Goal: Transaction & Acquisition: Purchase product/service

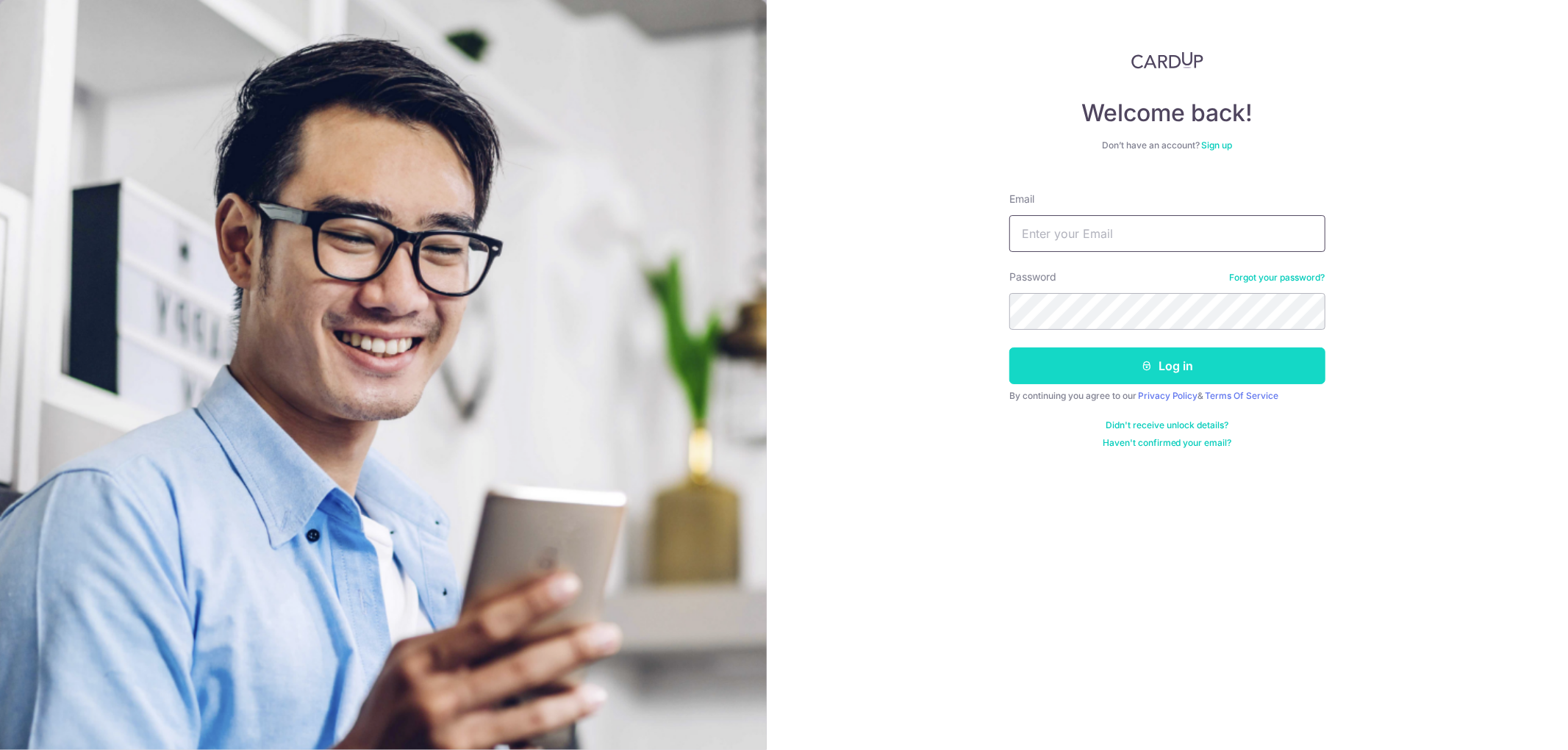
type input "thomas@audiolight.com.sg"
click at [1170, 370] on button "Log in" at bounding box center [1167, 366] width 317 height 37
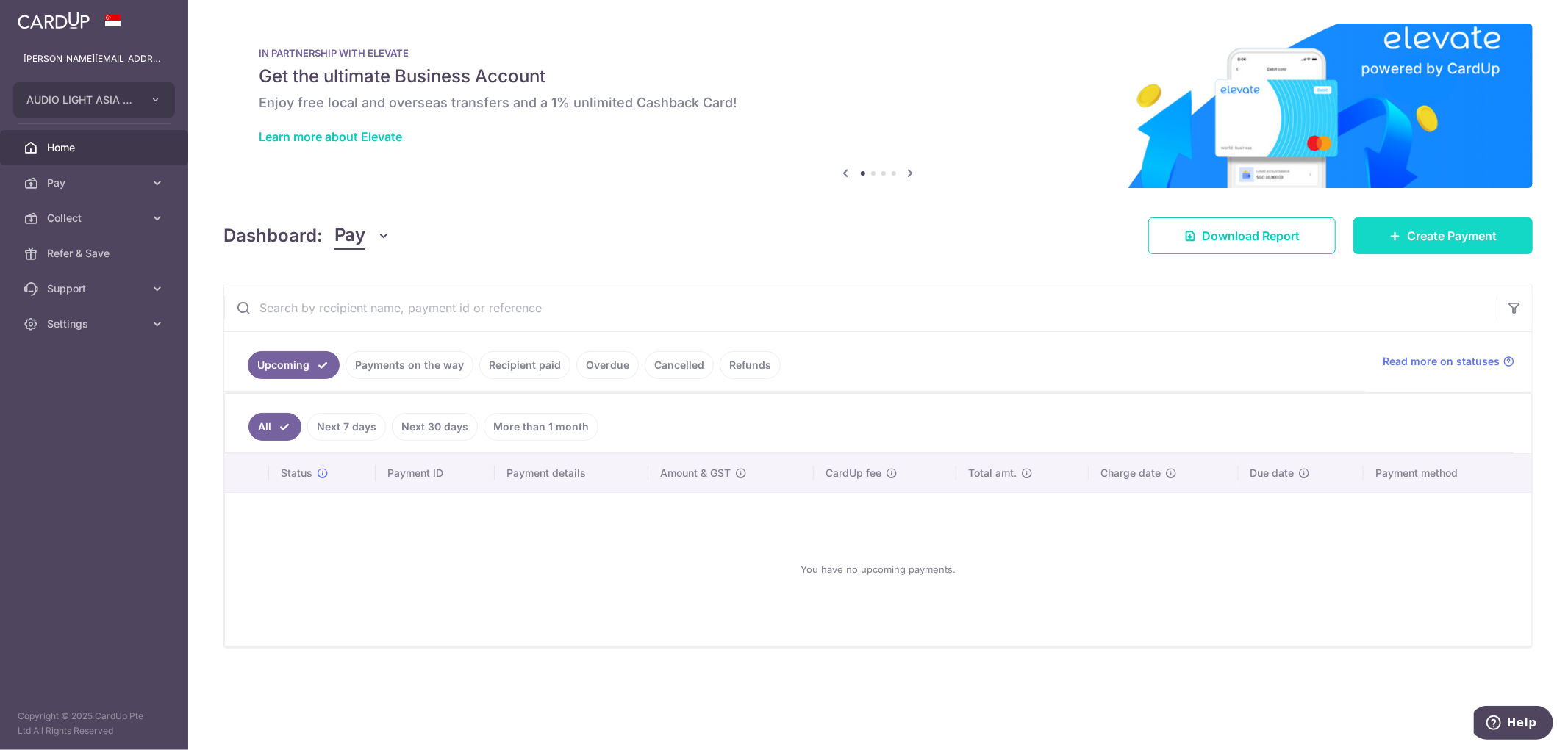
click at [1443, 235] on span "Create Payment" at bounding box center [1452, 236] width 90 height 17
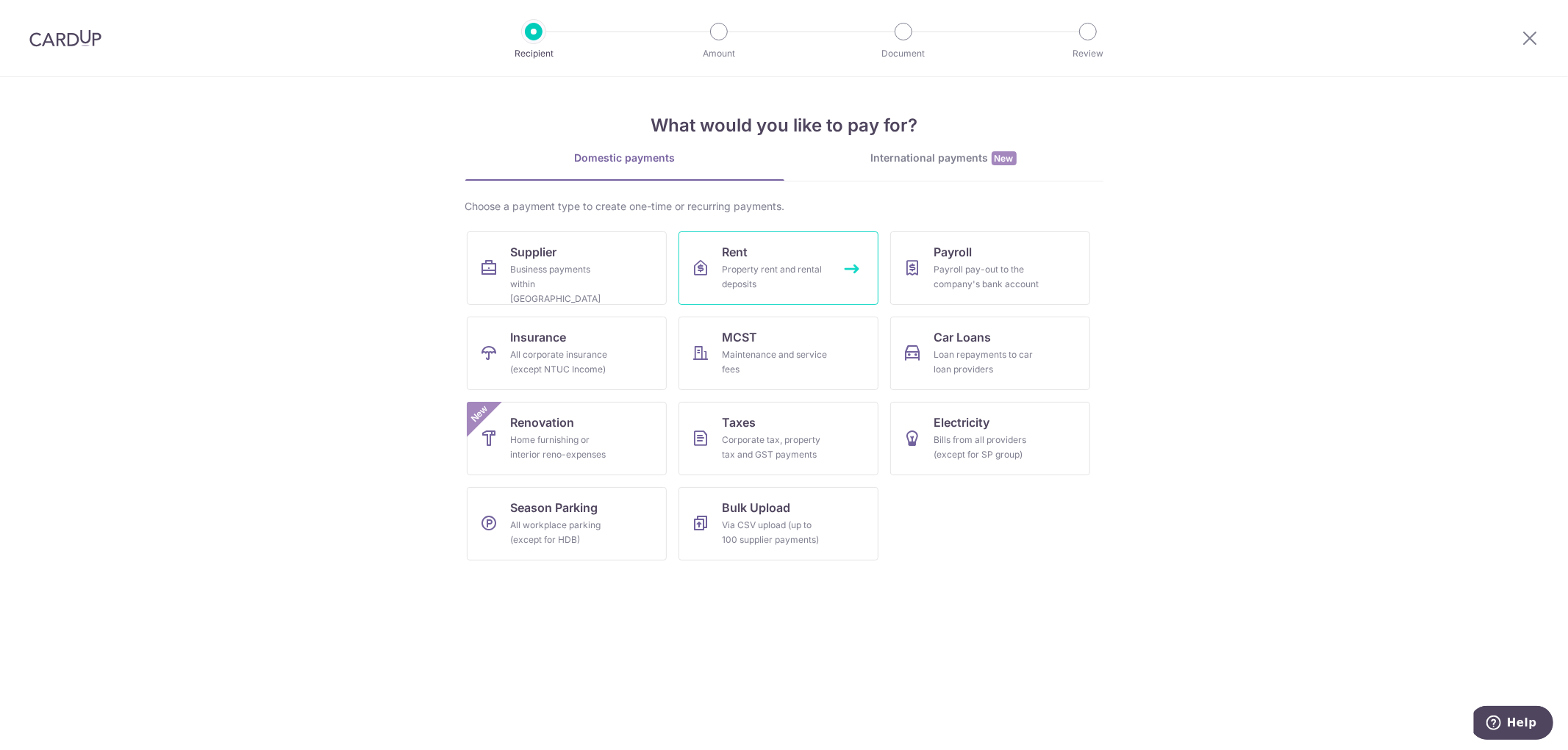
click at [776, 253] on link "Rent Property rent and rental deposits" at bounding box center [778, 268] width 200 height 74
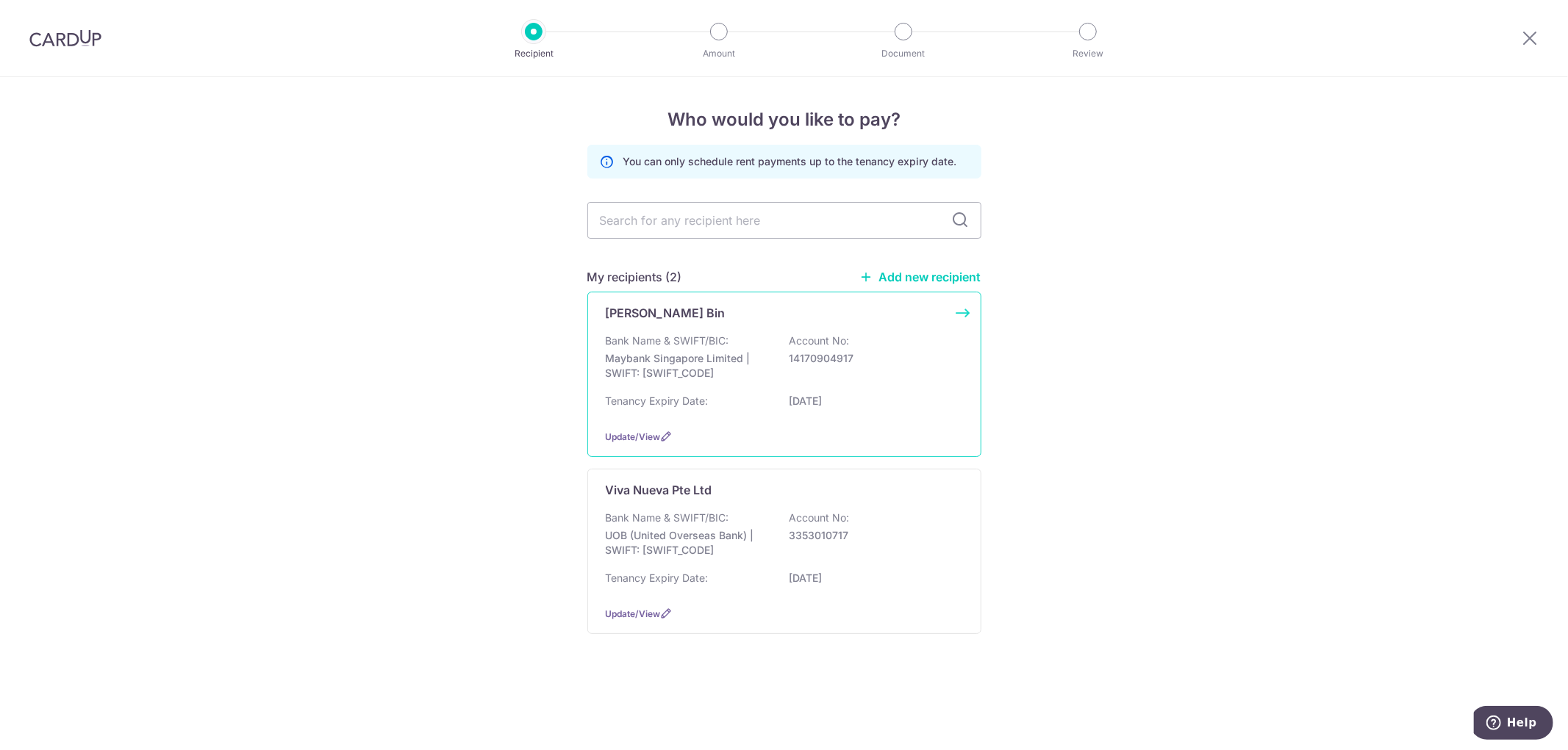
click at [683, 341] on p "Bank Name & SWIFT/BIC:" at bounding box center [668, 341] width 124 height 15
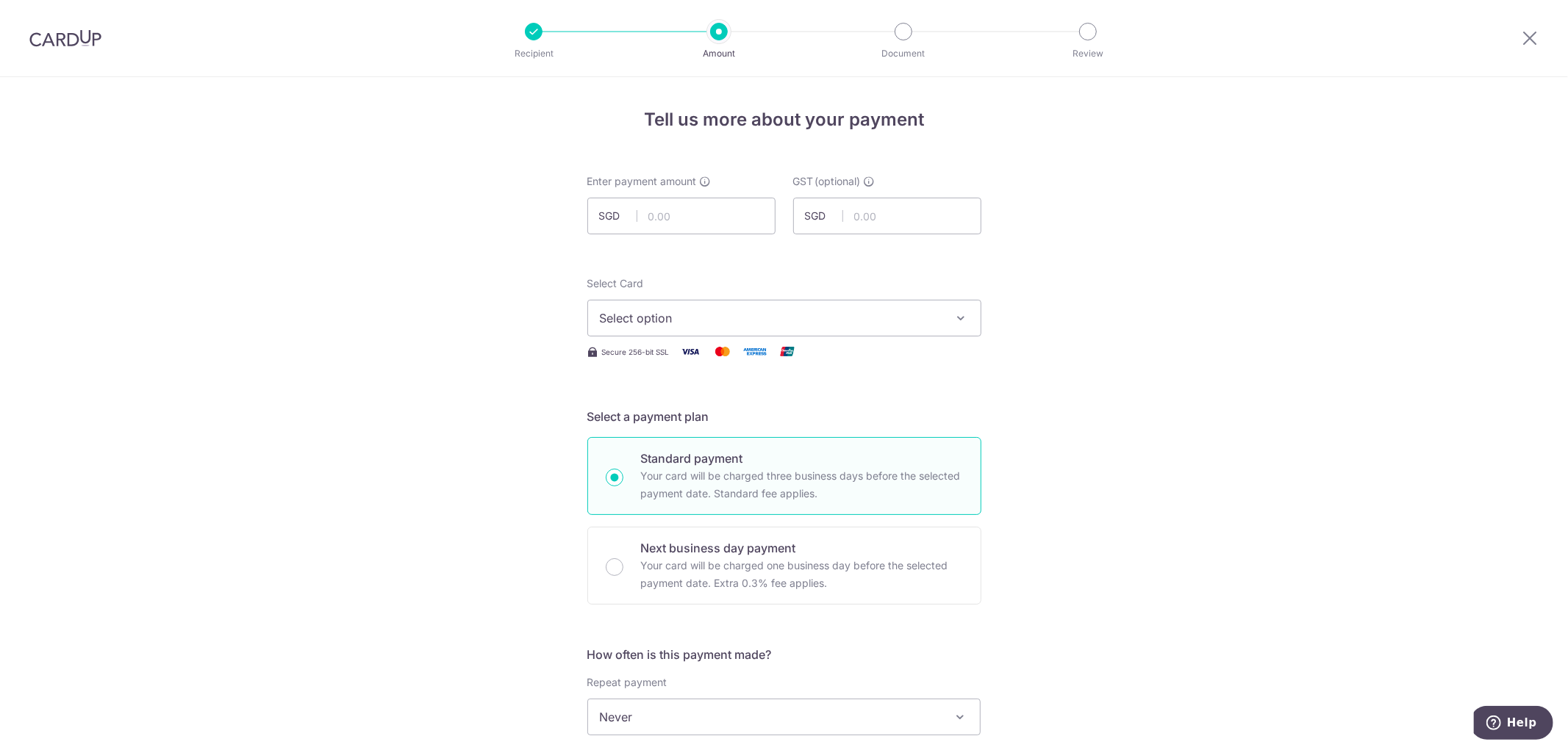
click at [683, 316] on span "Select option" at bounding box center [771, 318] width 343 height 17
click at [667, 423] on span "**** 5987" at bounding box center [663, 423] width 56 height 17
click at [697, 218] on input "text" at bounding box center [681, 216] width 188 height 37
type input "2,400.00"
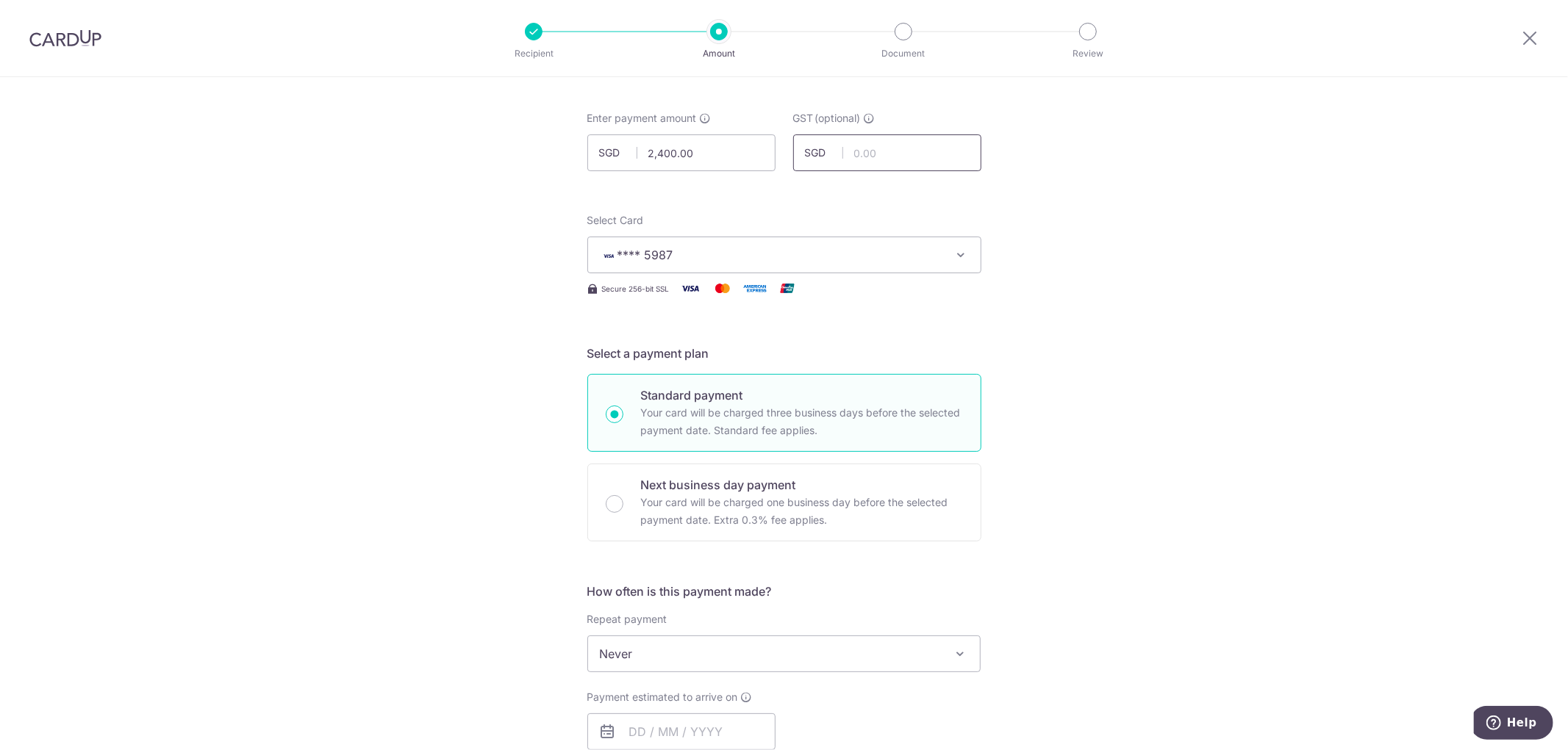
scroll to position [326, 0]
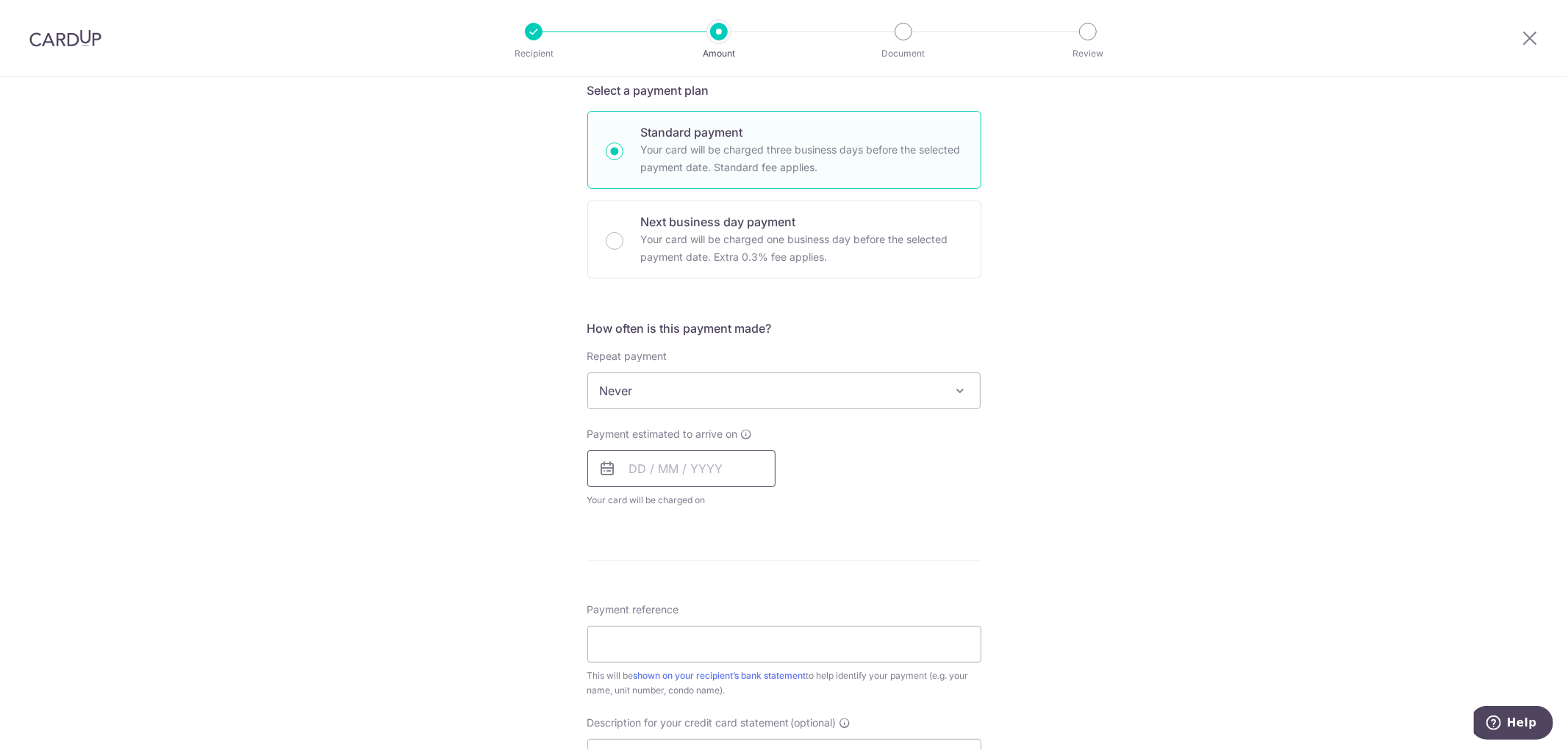
click at [671, 467] on input "text" at bounding box center [681, 469] width 188 height 37
click at [757, 603] on link "10" at bounding box center [765, 603] width 23 height 23
type input "10/10/2025"
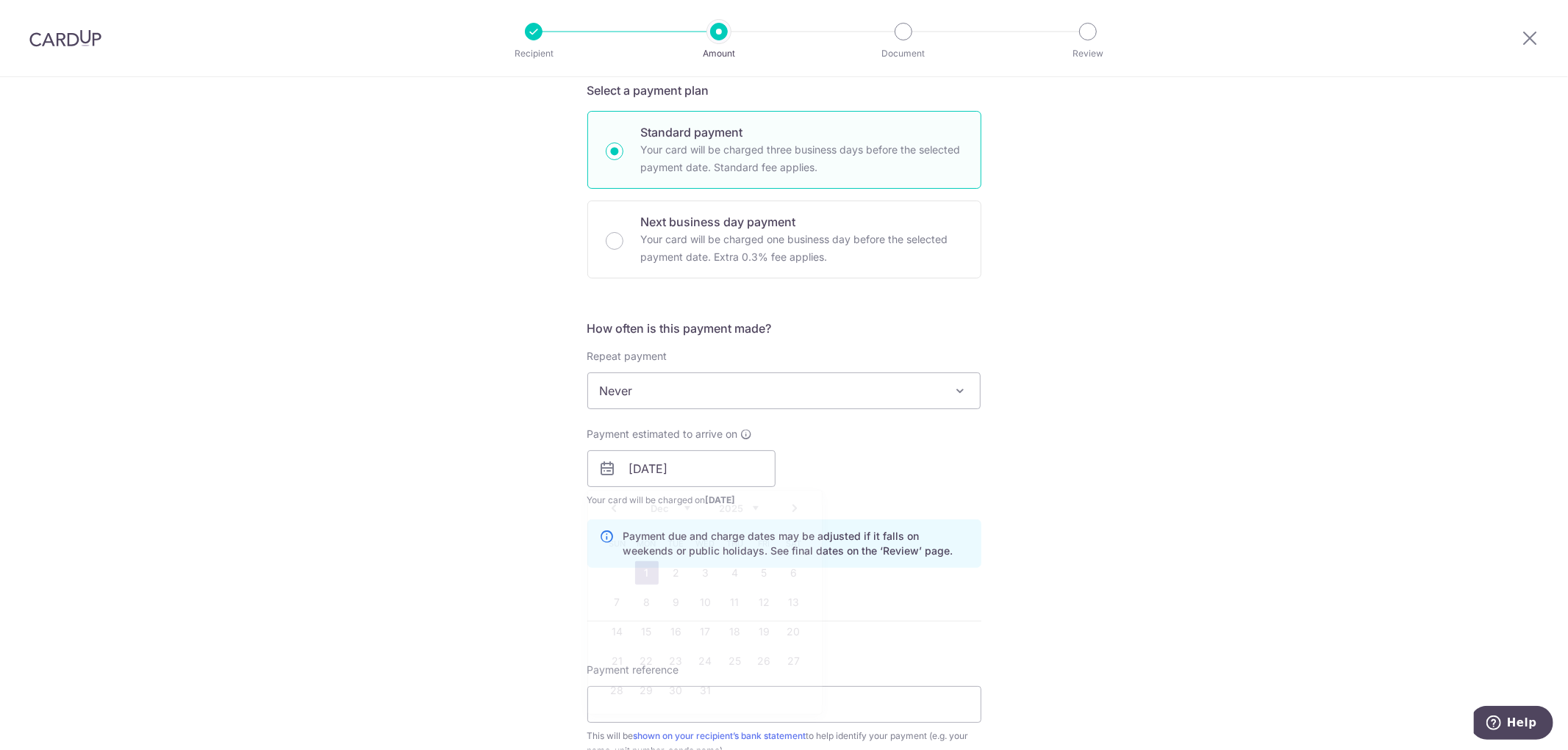
scroll to position [571, 0]
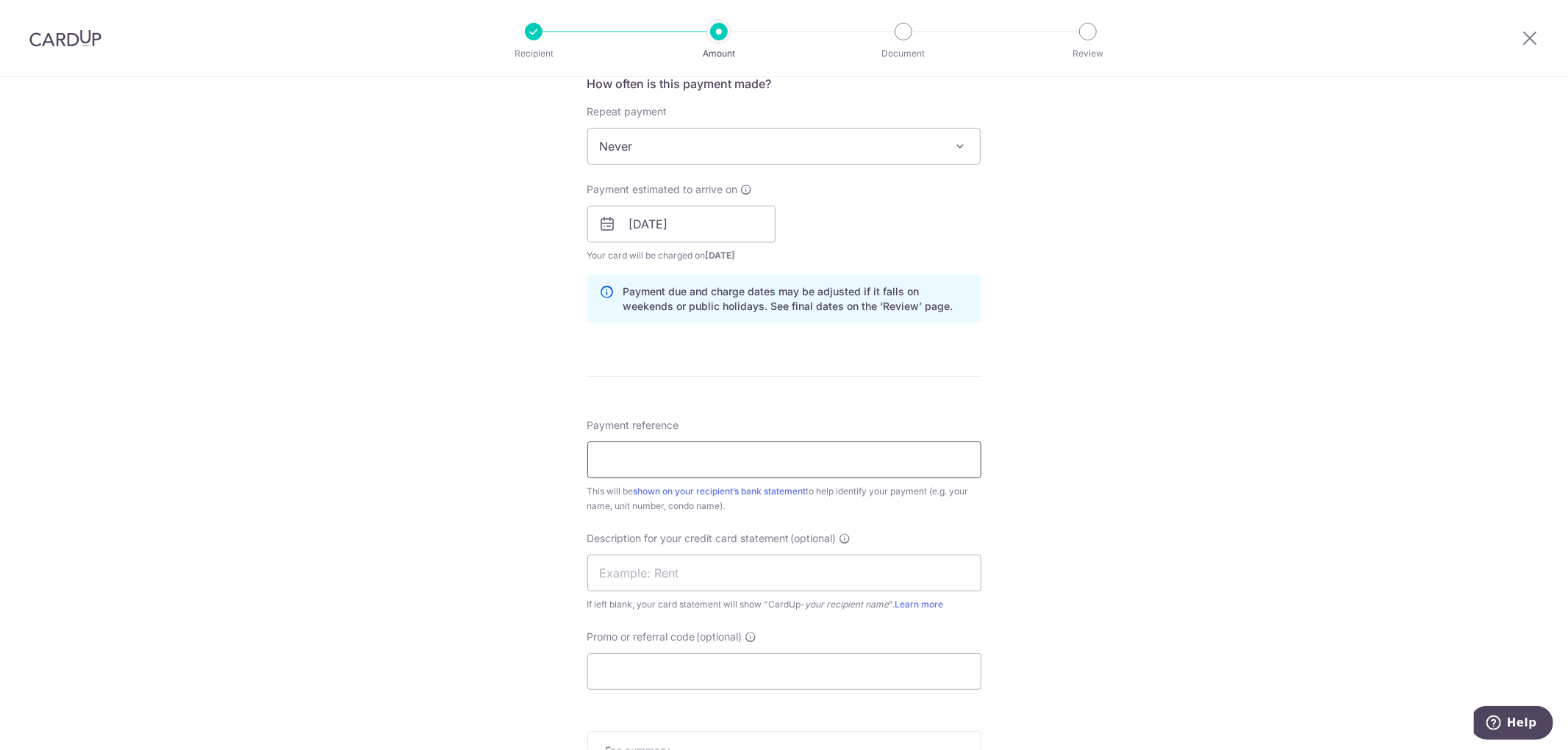
click at [689, 467] on input "Payment reference" at bounding box center [784, 460] width 394 height 37
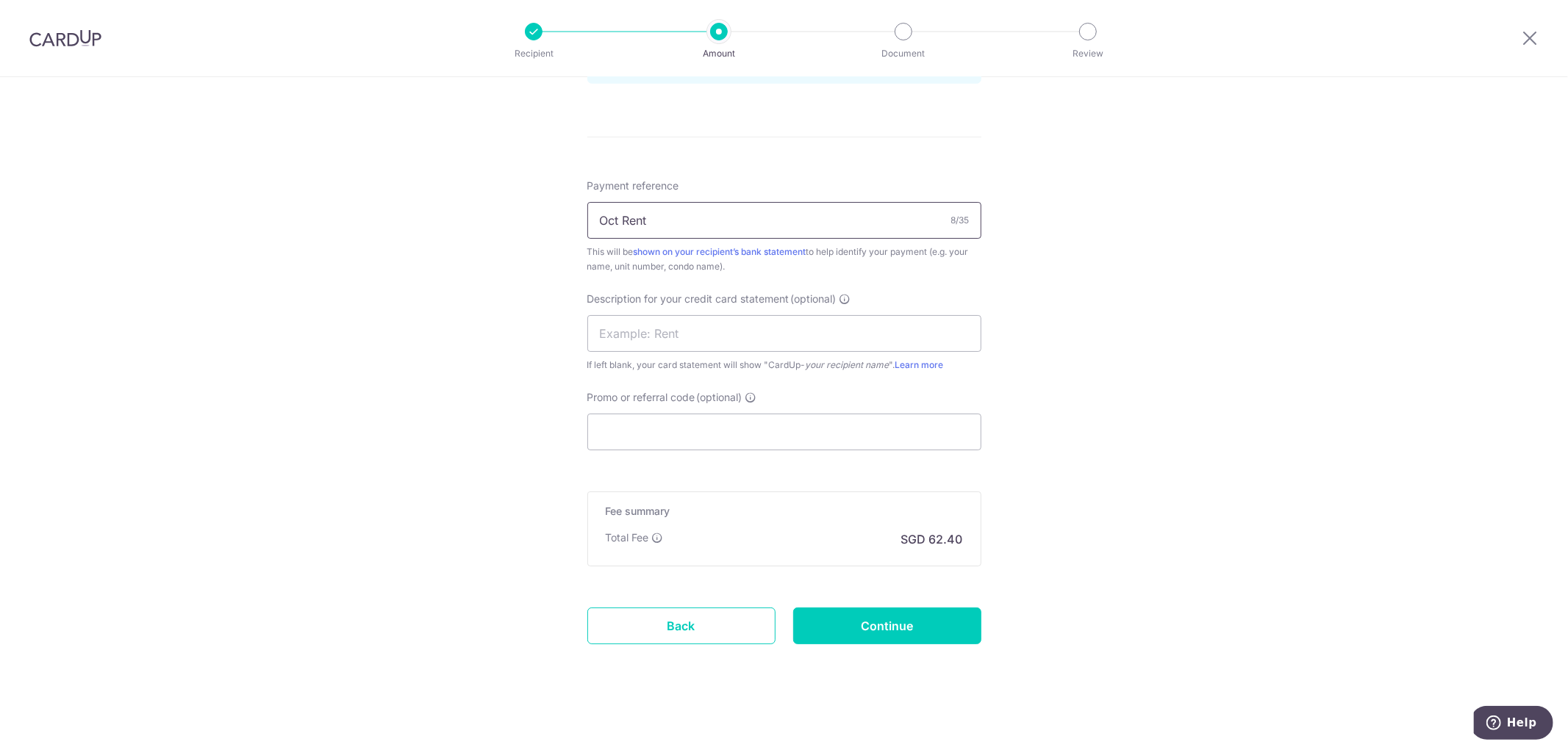
scroll to position [814, 0]
type input "Oct Rent"
click at [675, 423] on input "Promo or referral code (optional)" at bounding box center [784, 429] width 394 height 37
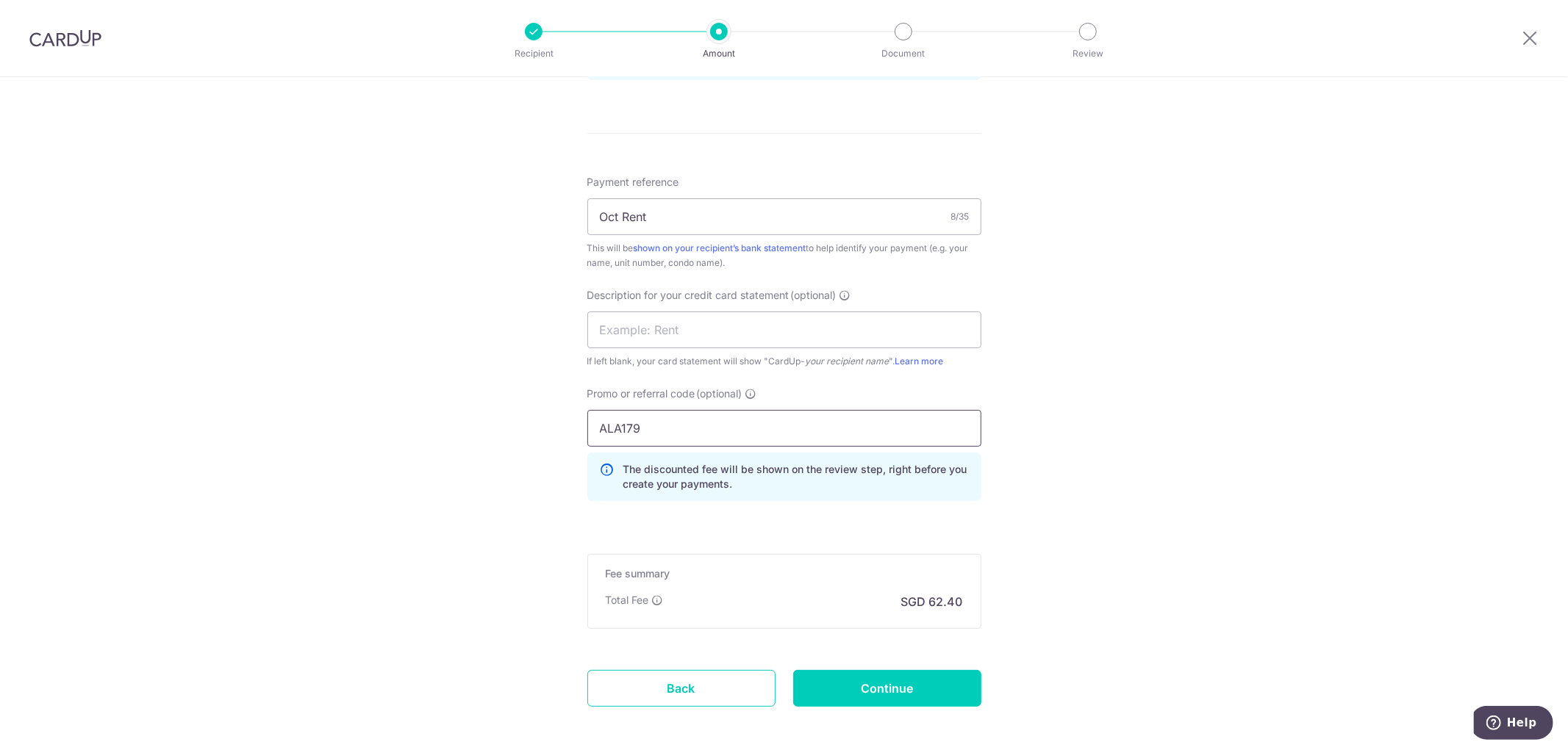
type input "ALA179"
click at [908, 691] on input "Continue" at bounding box center [887, 689] width 188 height 37
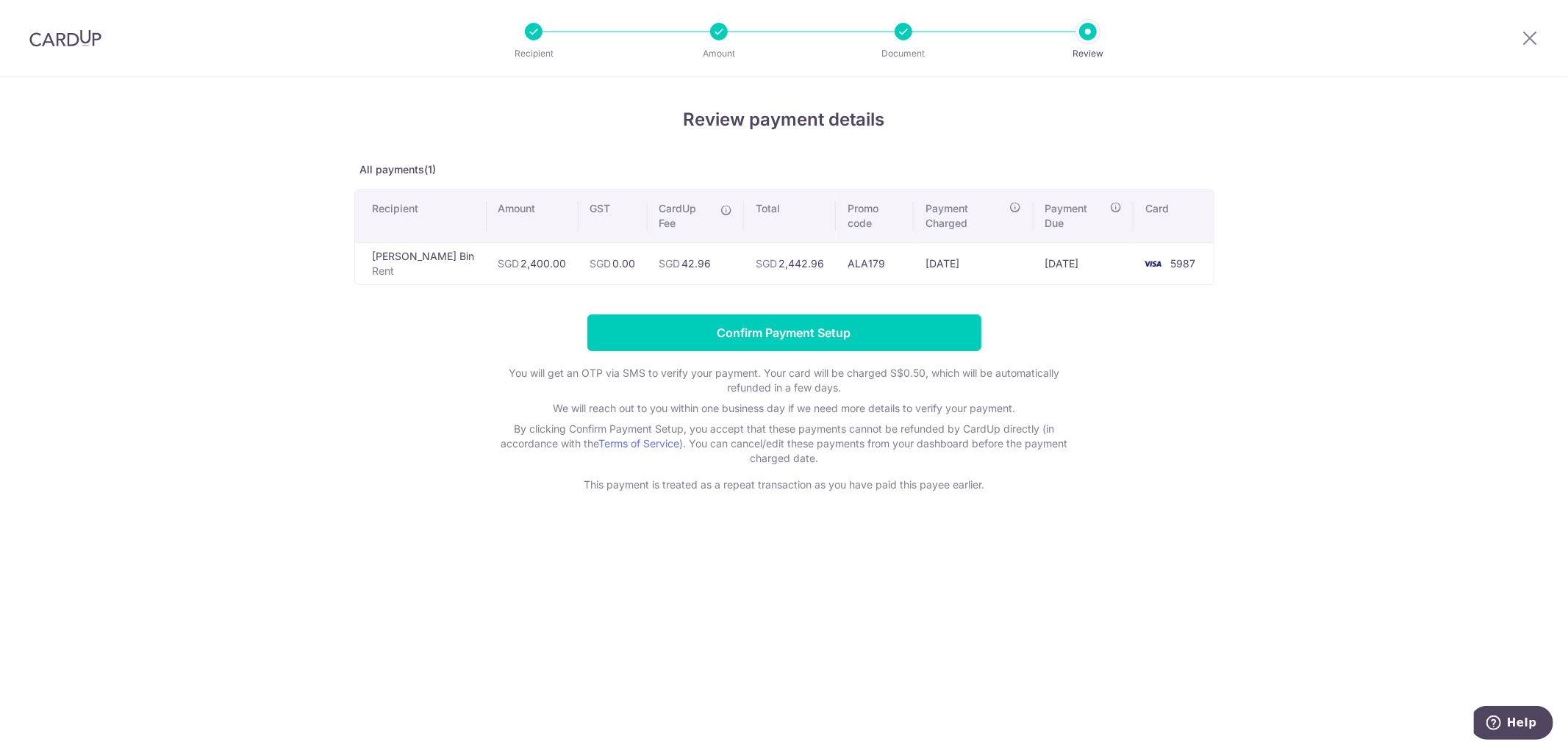
drag, startPoint x: 678, startPoint y: 249, endPoint x: 647, endPoint y: 244, distance: 31.4
click at [648, 244] on td "SGD 42.96" at bounding box center [695, 263] width 96 height 42
copy td "42.96"
click at [788, 338] on form "Confirm Payment Setup You will get an OTP via SMS to verify your payment. Your …" at bounding box center [784, 404] width 860 height 178
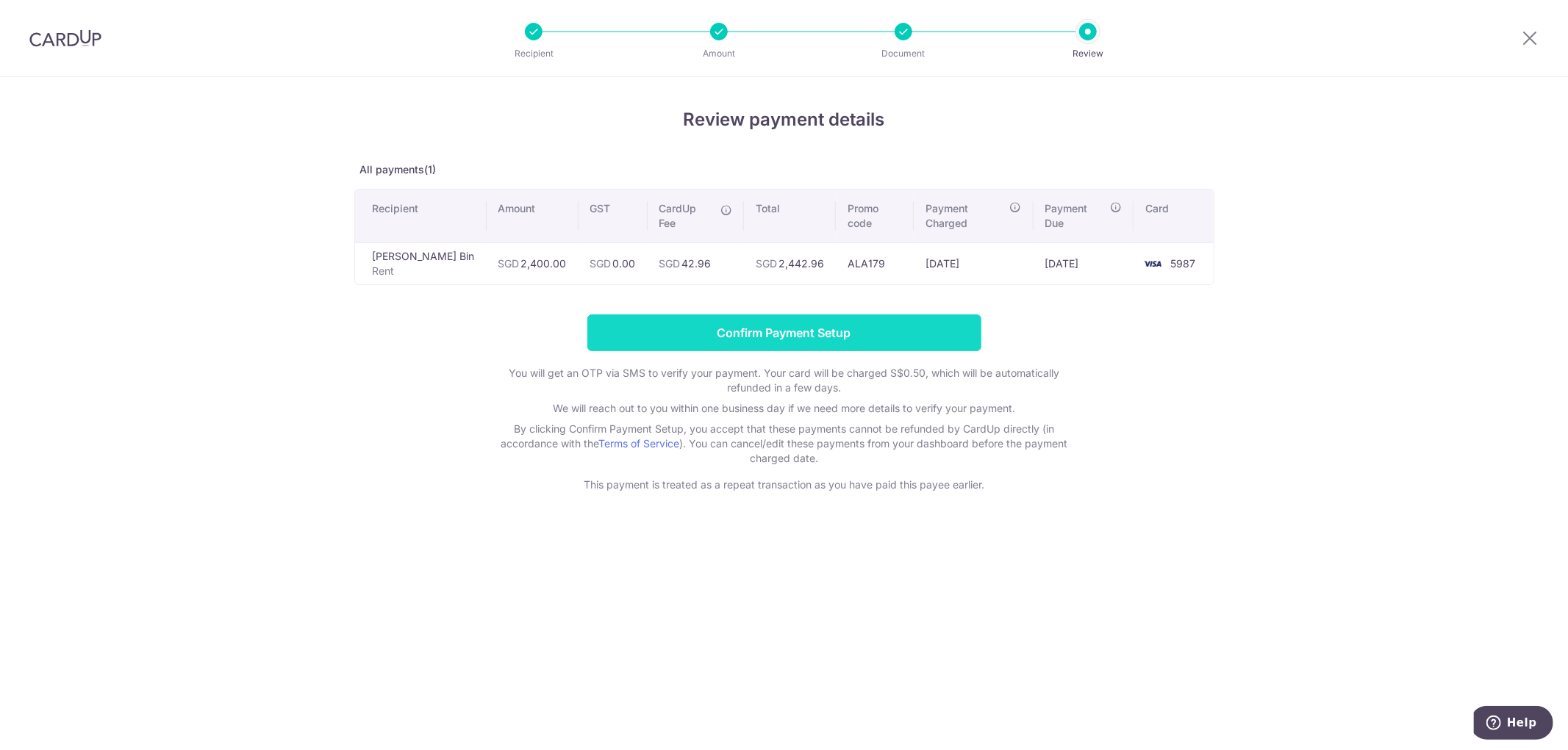
click at [788, 325] on input "Confirm Payment Setup" at bounding box center [784, 333] width 394 height 37
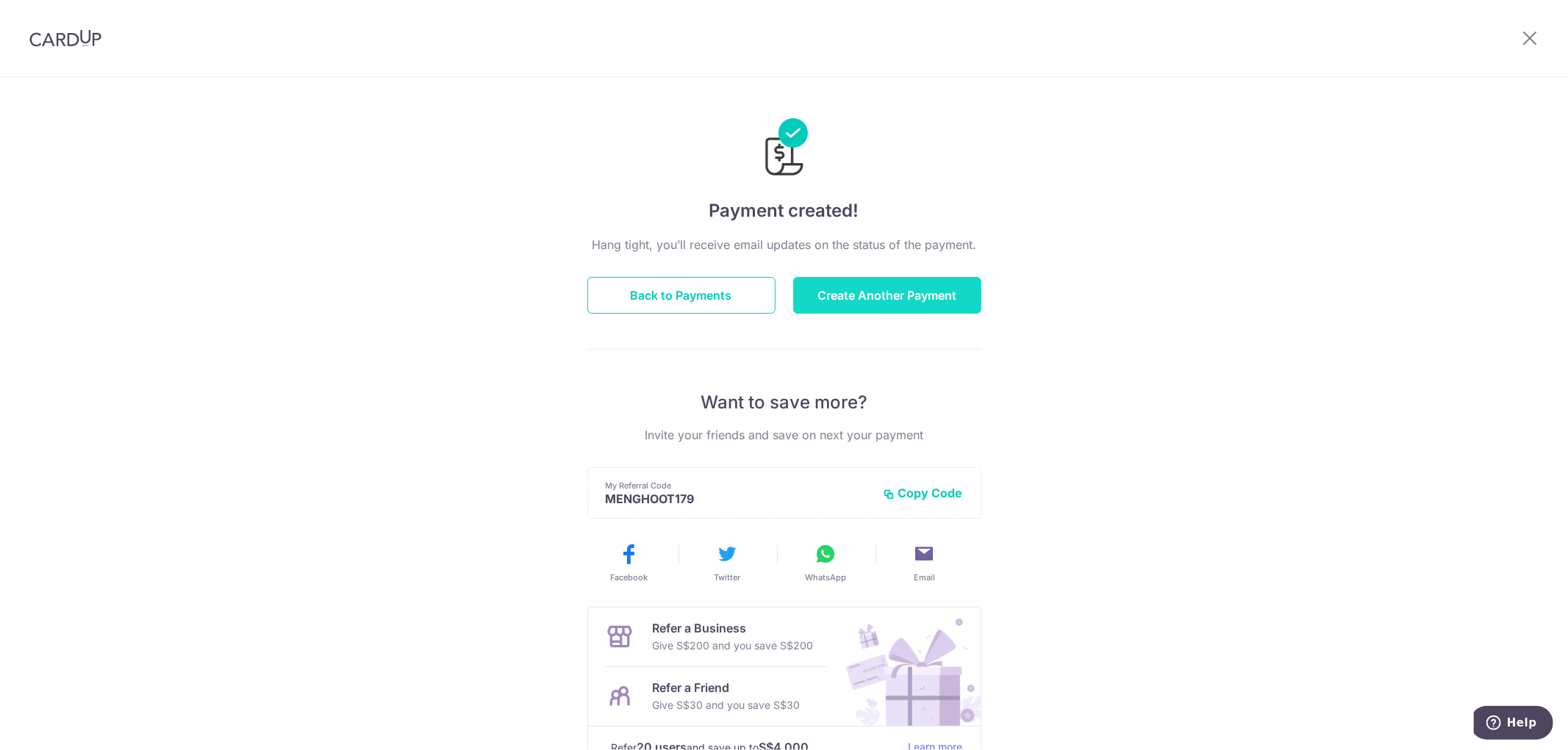
click at [885, 294] on button "Create Another Payment" at bounding box center [887, 295] width 188 height 37
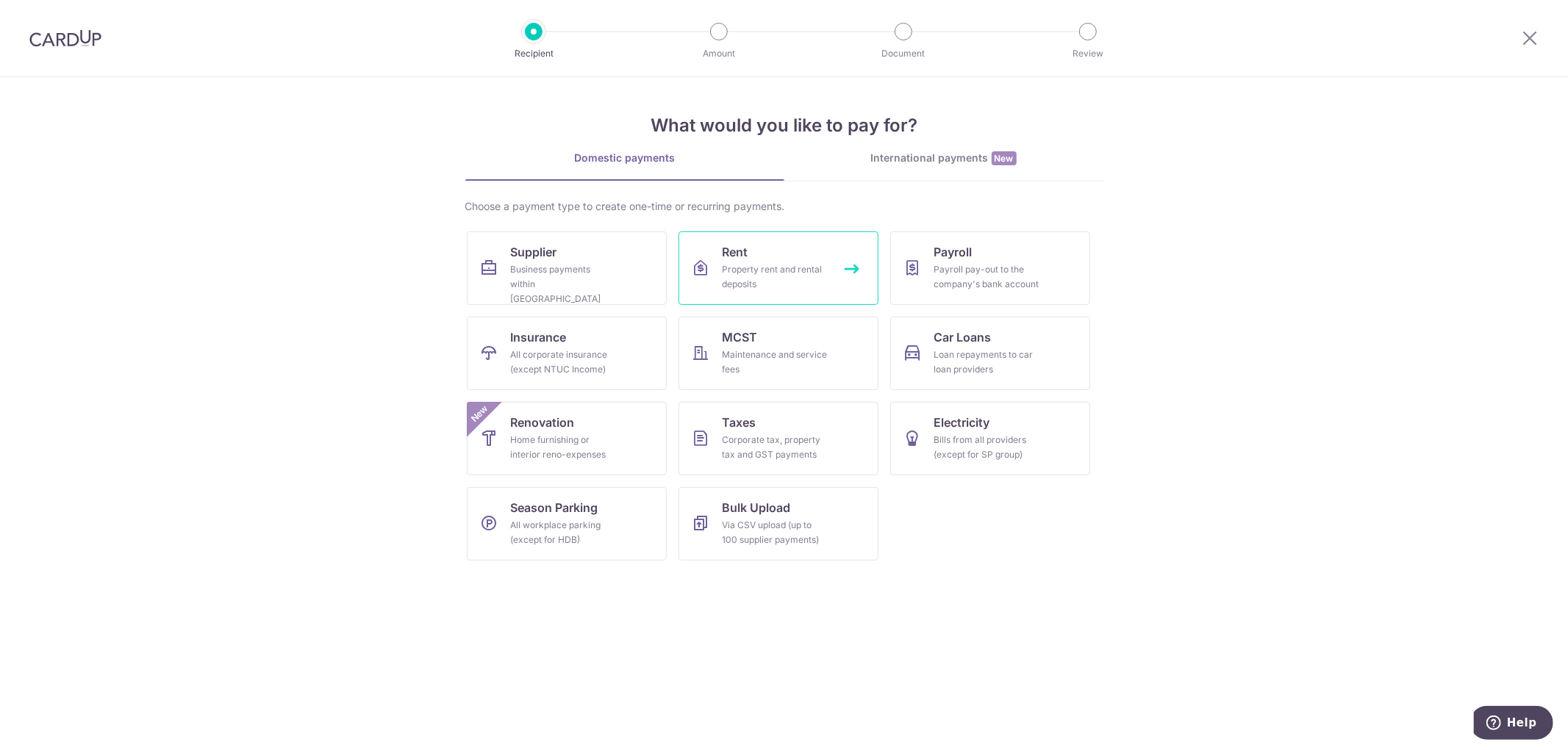
click at [752, 243] on link "Rent Property rent and rental deposits" at bounding box center [778, 268] width 200 height 74
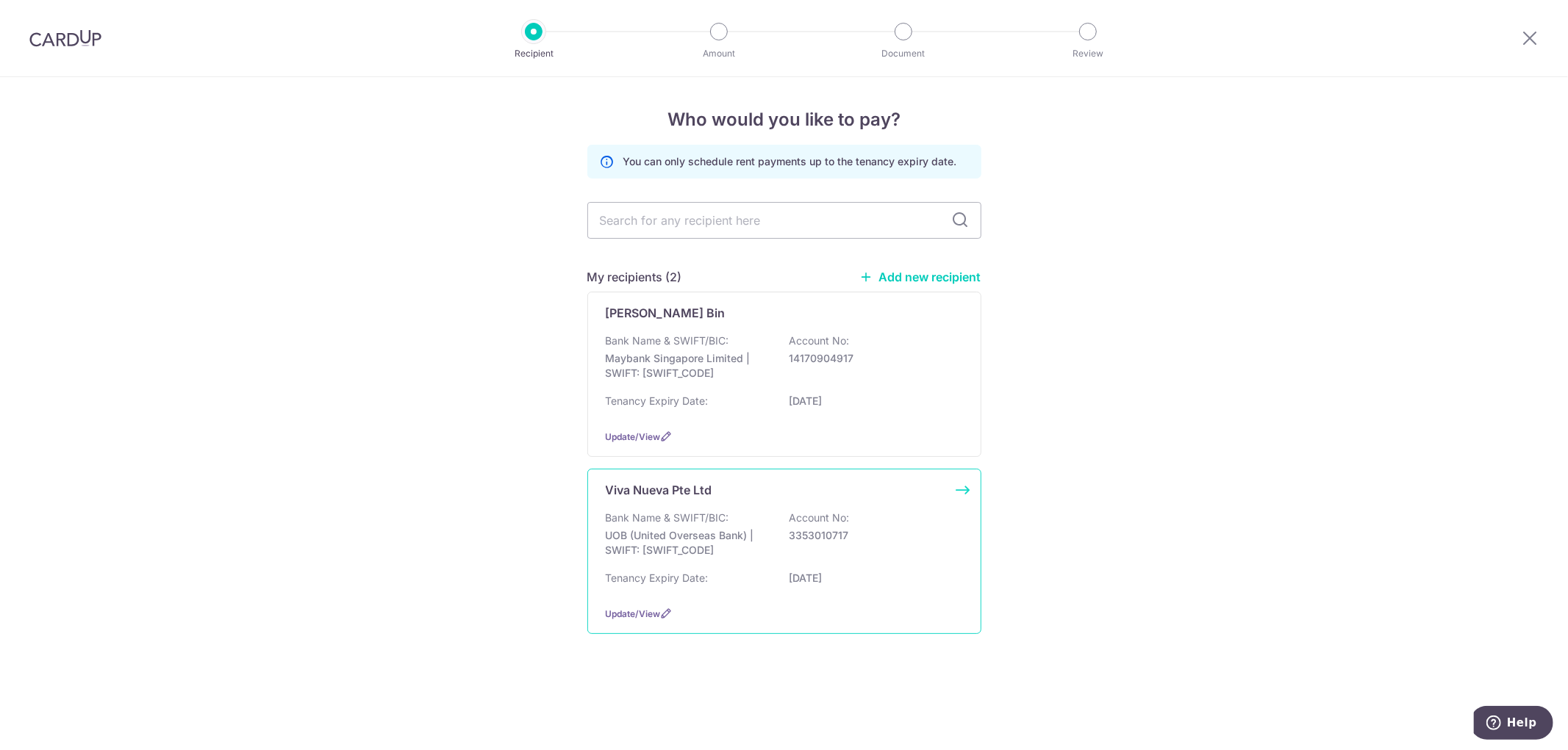
click at [680, 542] on p "UOB (United Overseas Bank) | SWIFT: UOVBSGSGXXX" at bounding box center [688, 543] width 165 height 29
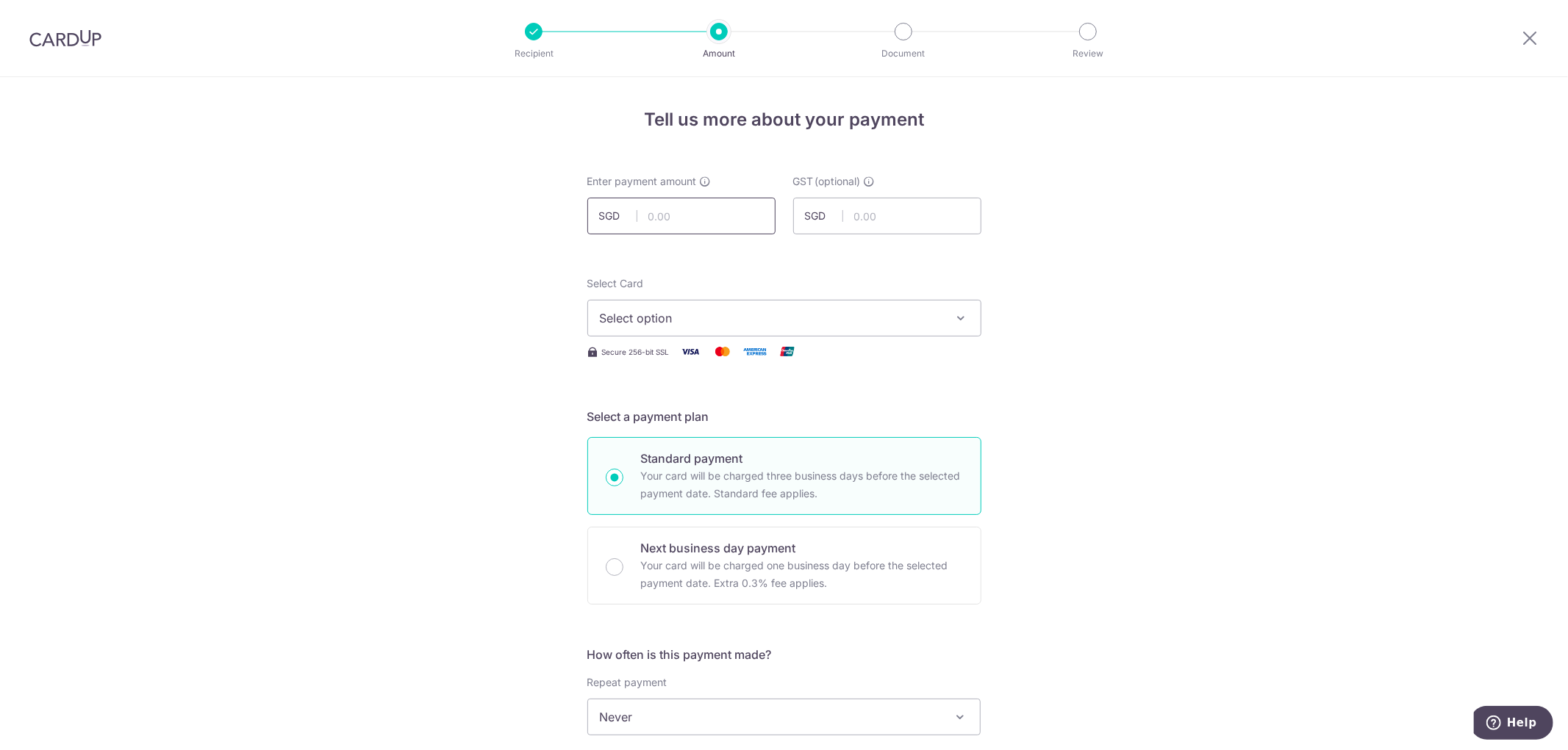
click at [672, 222] on input "text" at bounding box center [681, 216] width 188 height 37
type input "3,052.00"
click at [695, 316] on span "Select option" at bounding box center [771, 318] width 343 height 17
click at [685, 417] on span "**** 5987" at bounding box center [663, 423] width 56 height 17
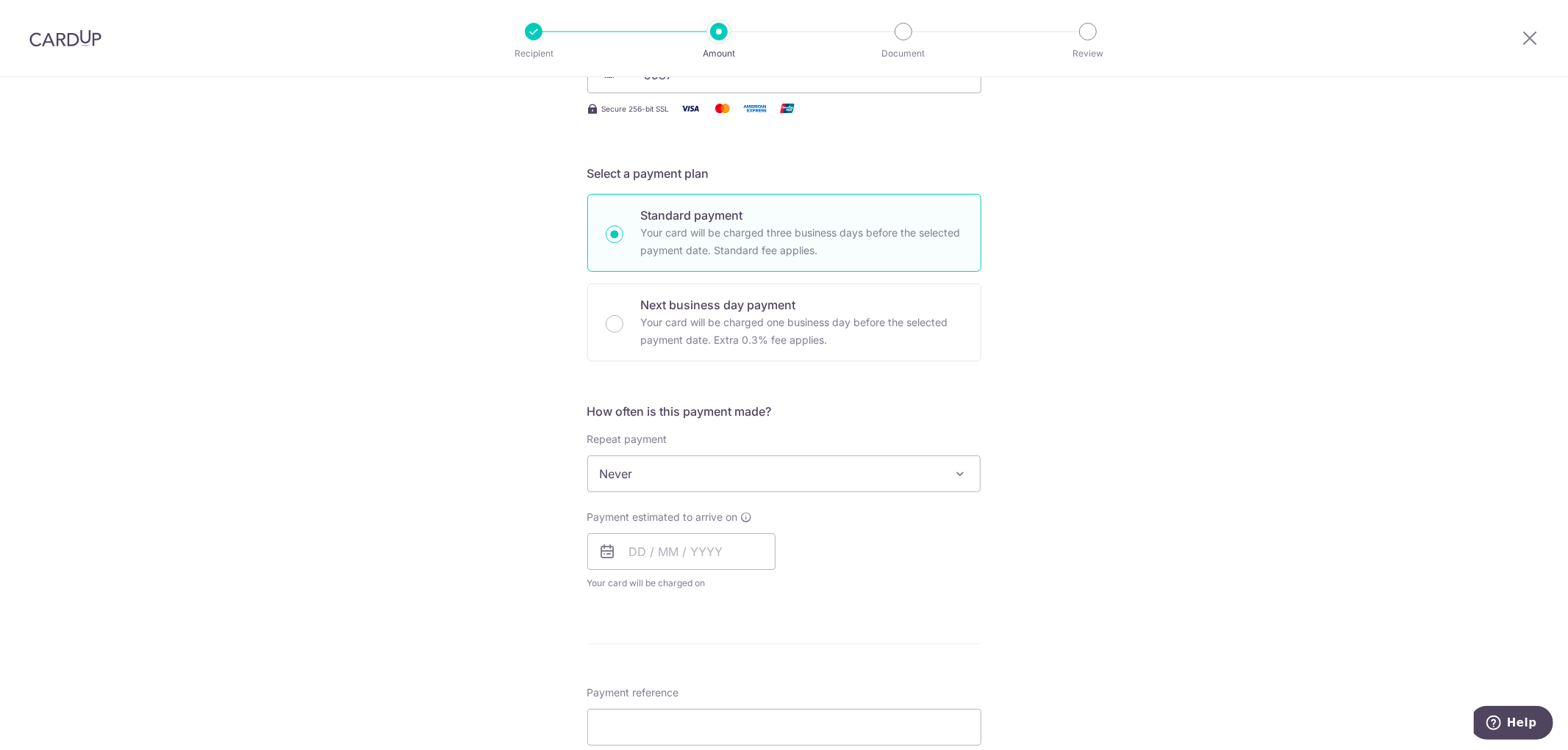
scroll to position [245, 0]
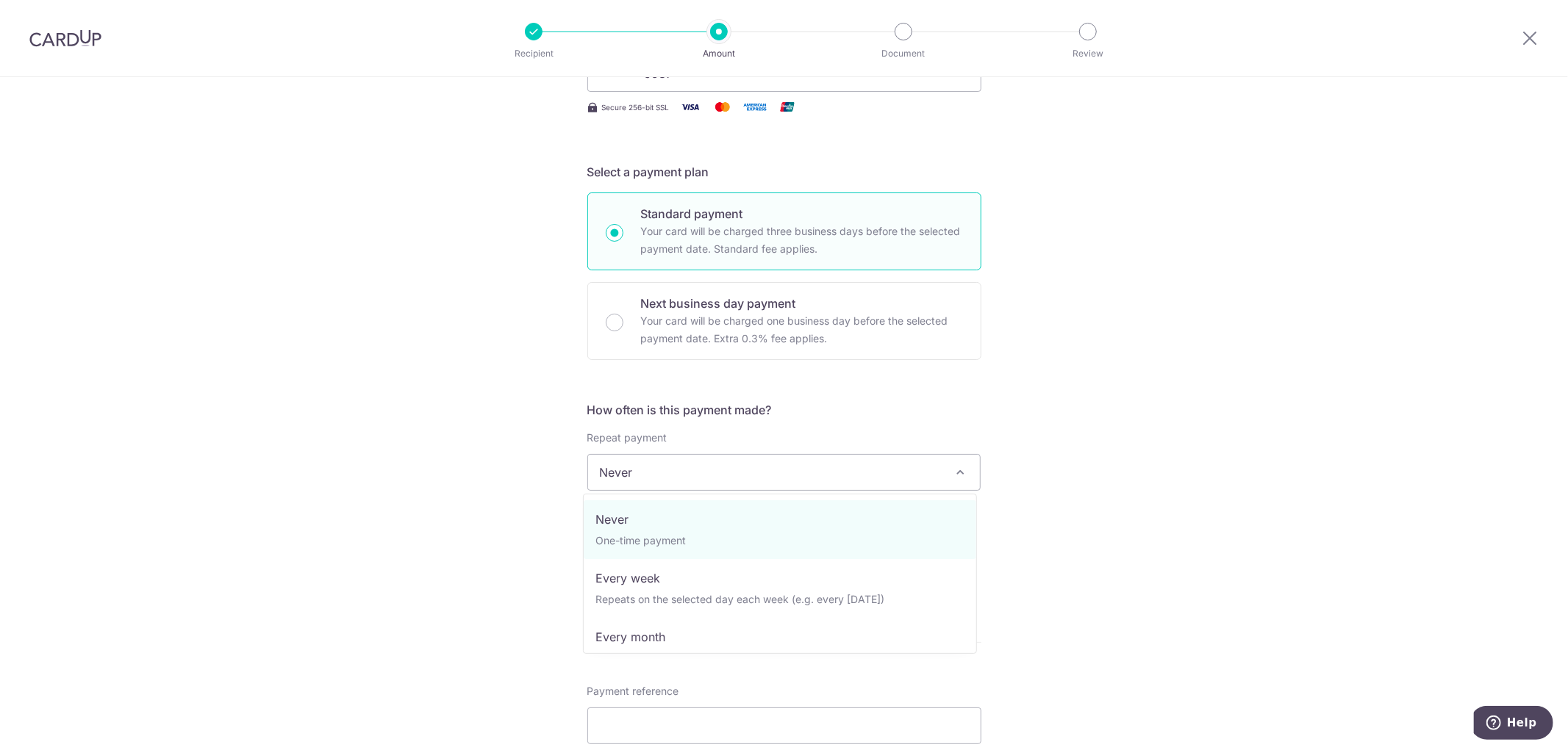
click at [713, 467] on span "Never" at bounding box center [785, 472] width 393 height 35
click at [424, 464] on div "Tell us more about your payment Enter payment amount SGD 3,052.00 3052.00 GST (…" at bounding box center [784, 547] width 1568 height 1428
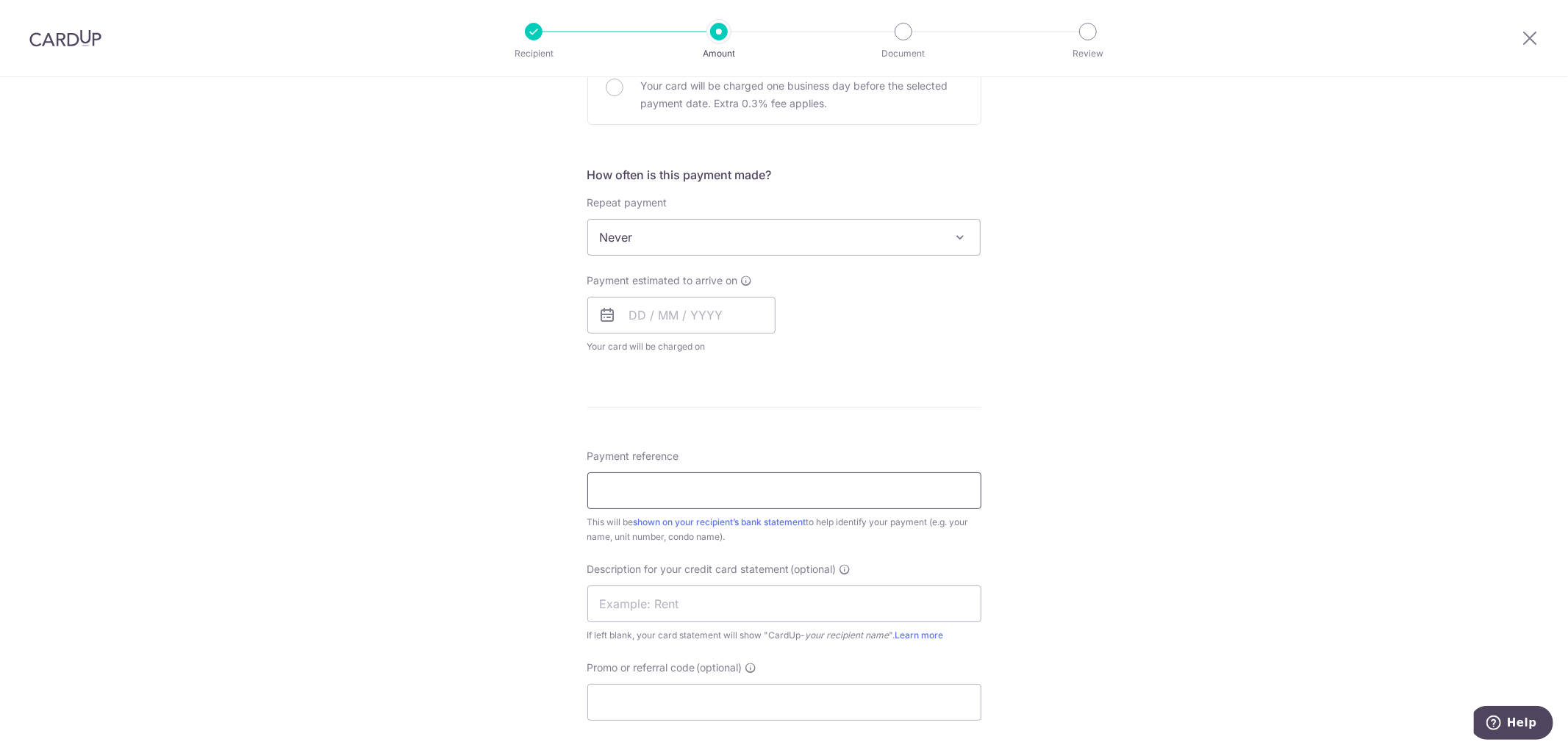
scroll to position [490, 0]
click at [667, 316] on input "text" at bounding box center [681, 306] width 188 height 37
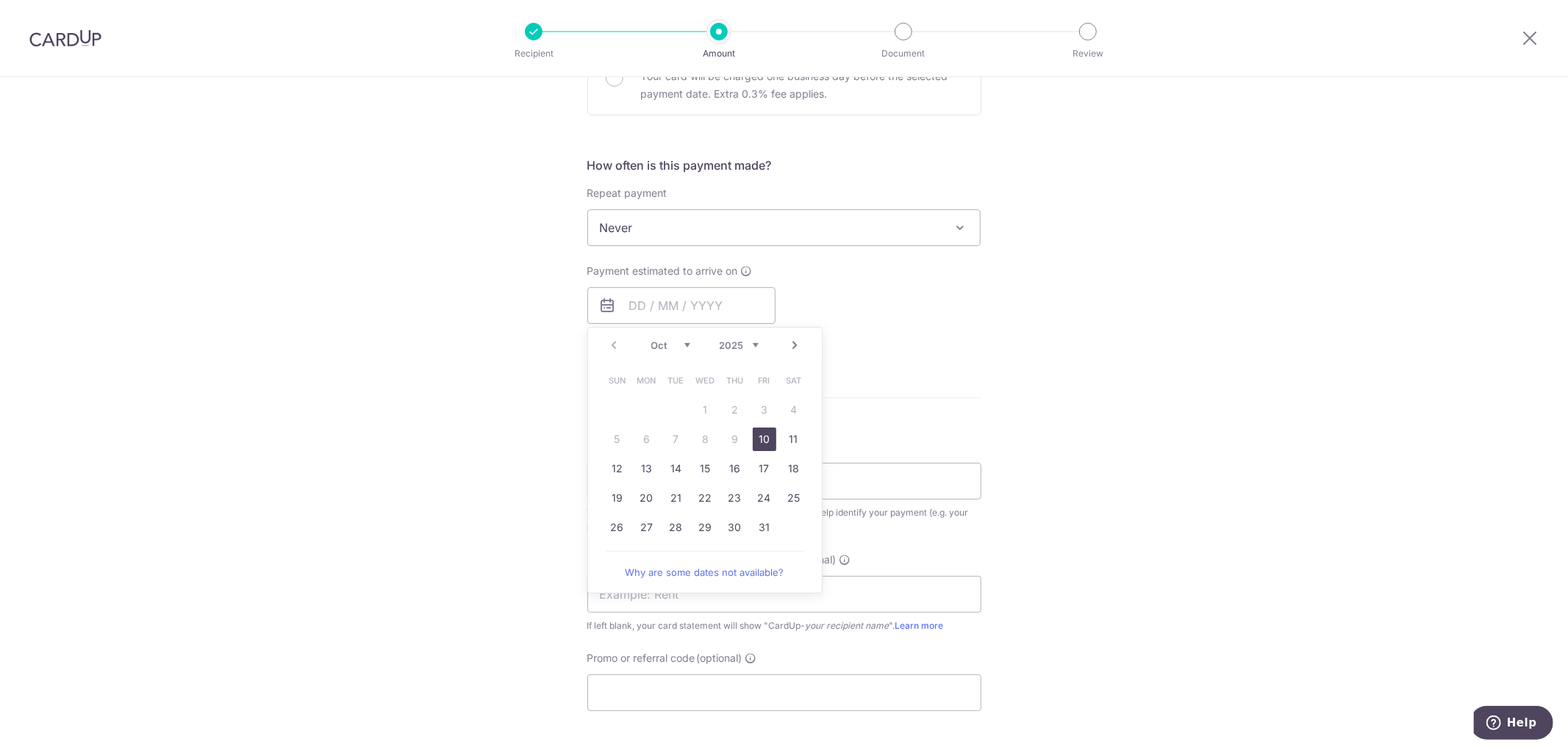
click at [756, 438] on link "10" at bounding box center [765, 439] width 23 height 23
type input "10/10/2025"
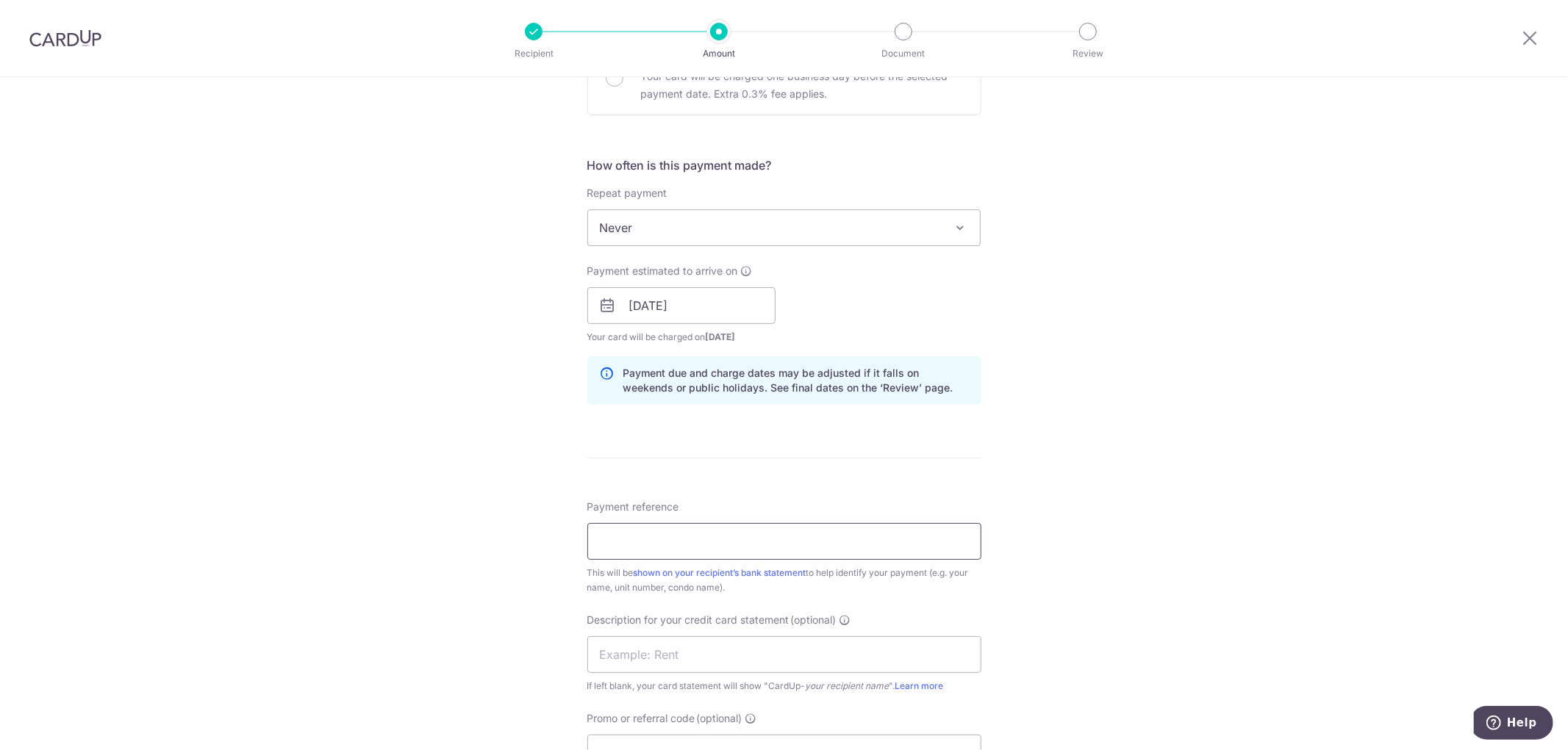
click at [670, 540] on input "Payment reference" at bounding box center [784, 542] width 394 height 37
type input "Oct Rent"
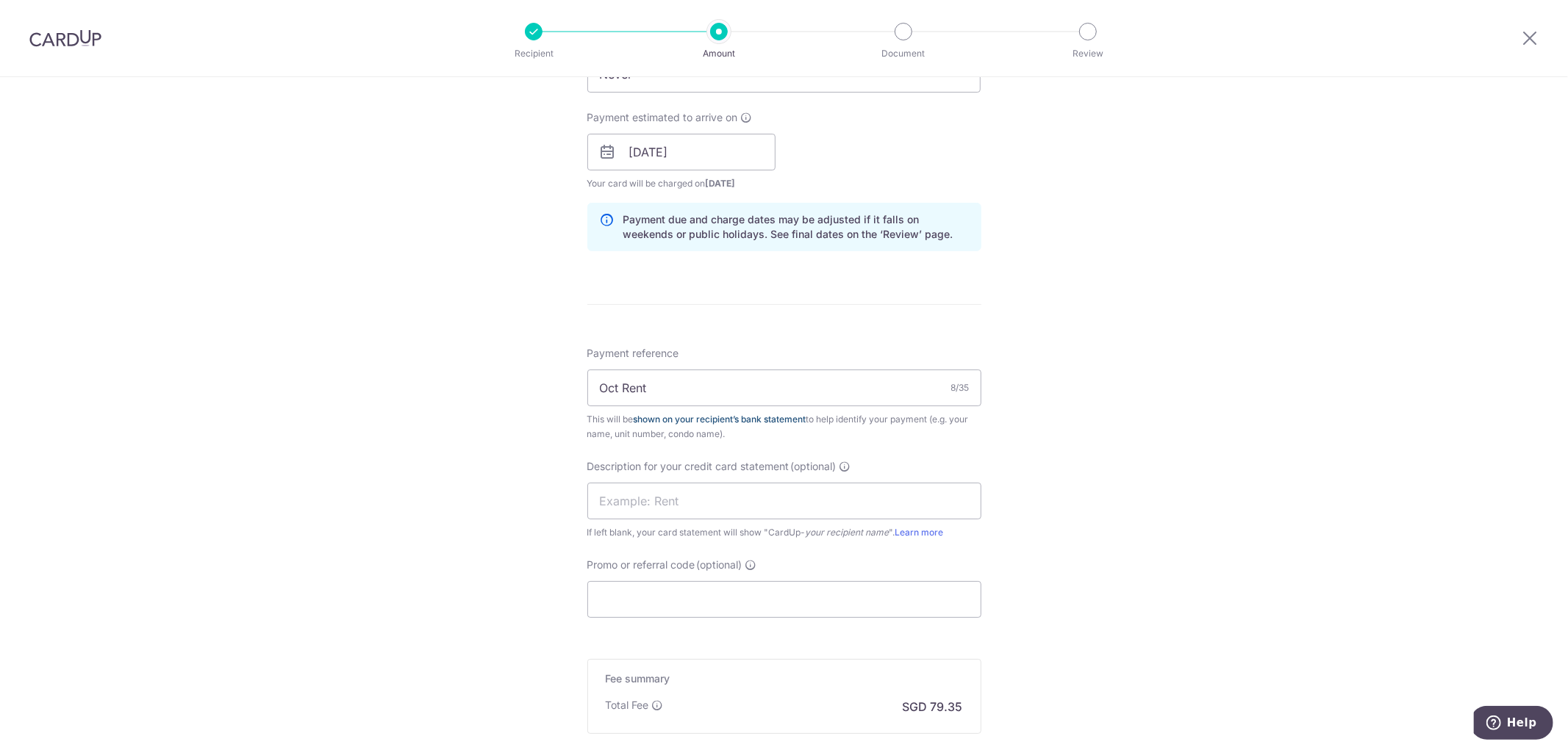
scroll to position [652, 0]
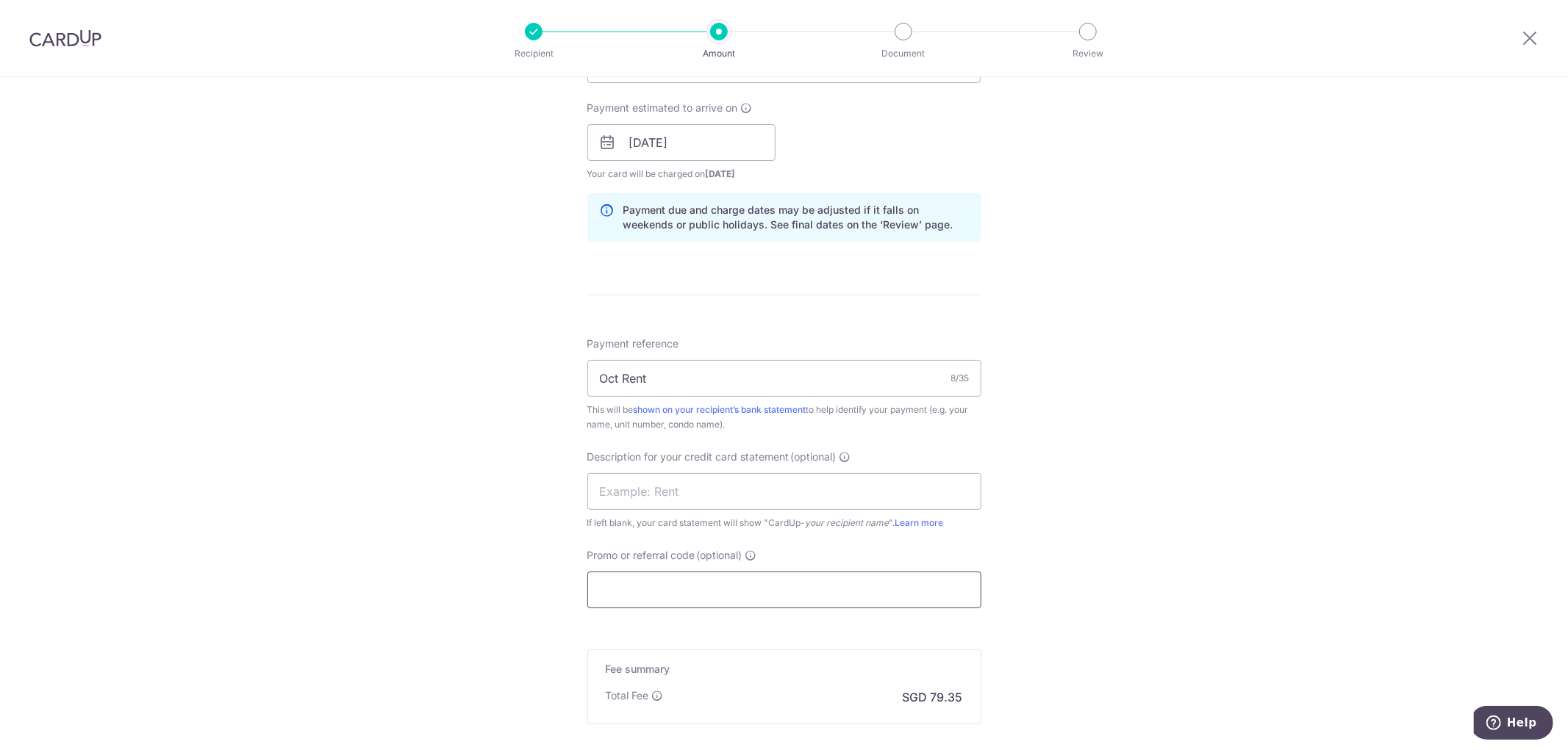
click at [613, 595] on input "Promo or referral code (optional)" at bounding box center [784, 590] width 394 height 37
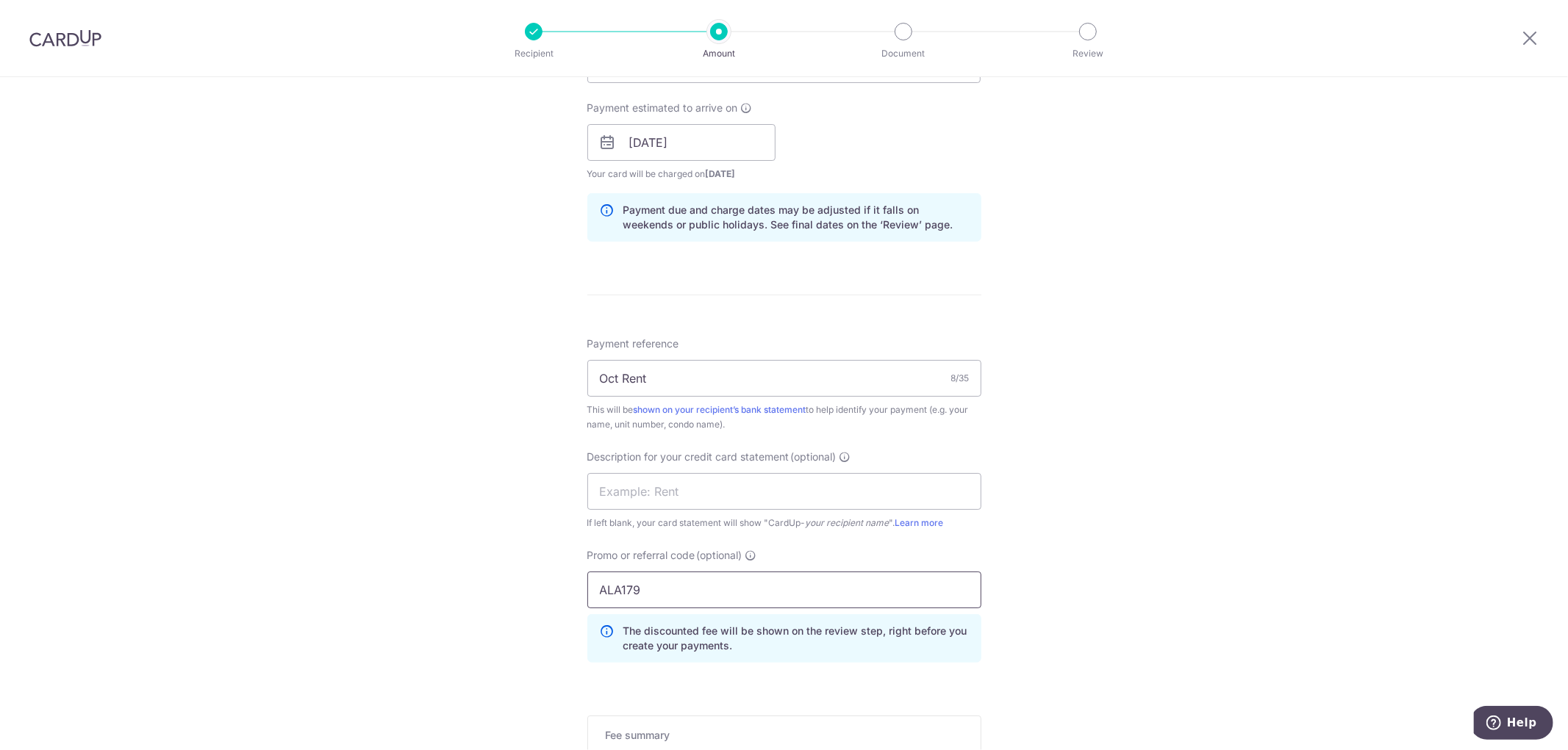
type input "ALA179"
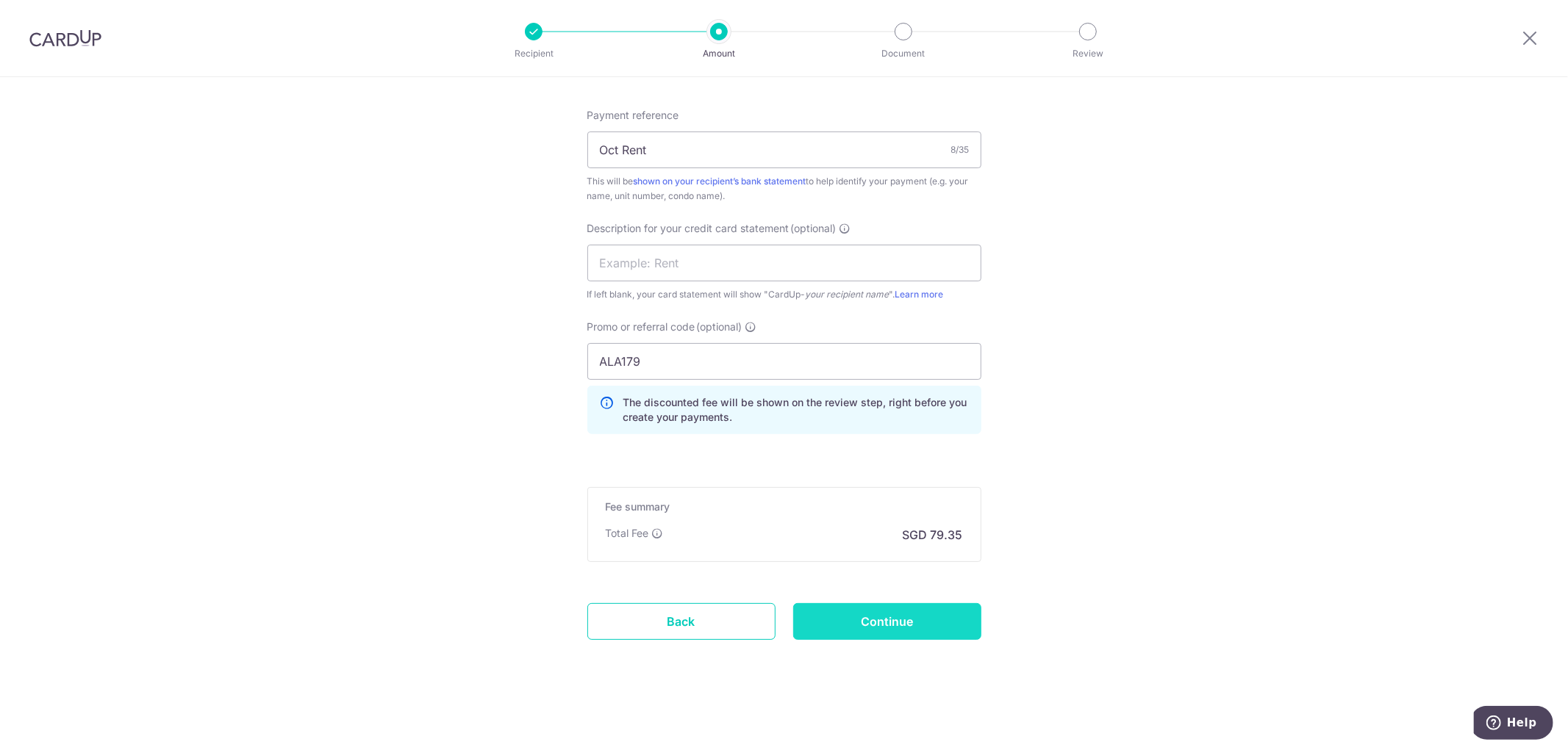
click at [897, 626] on input "Continue" at bounding box center [887, 622] width 188 height 37
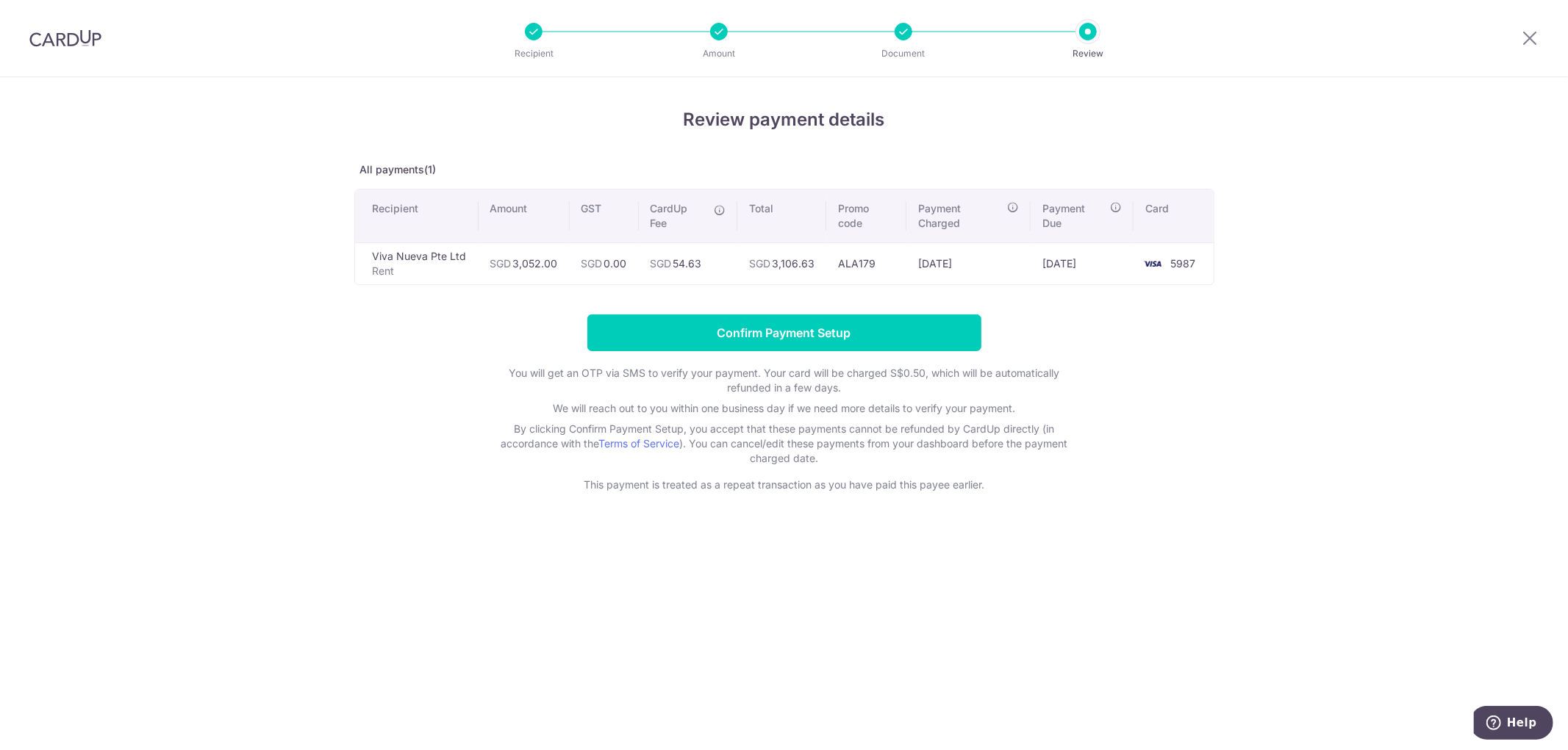
drag, startPoint x: 708, startPoint y: 255, endPoint x: 679, endPoint y: 257, distance: 29.1
click at [679, 257] on td "SGD 54.63" at bounding box center [688, 263] width 99 height 42
copy td "54.63"
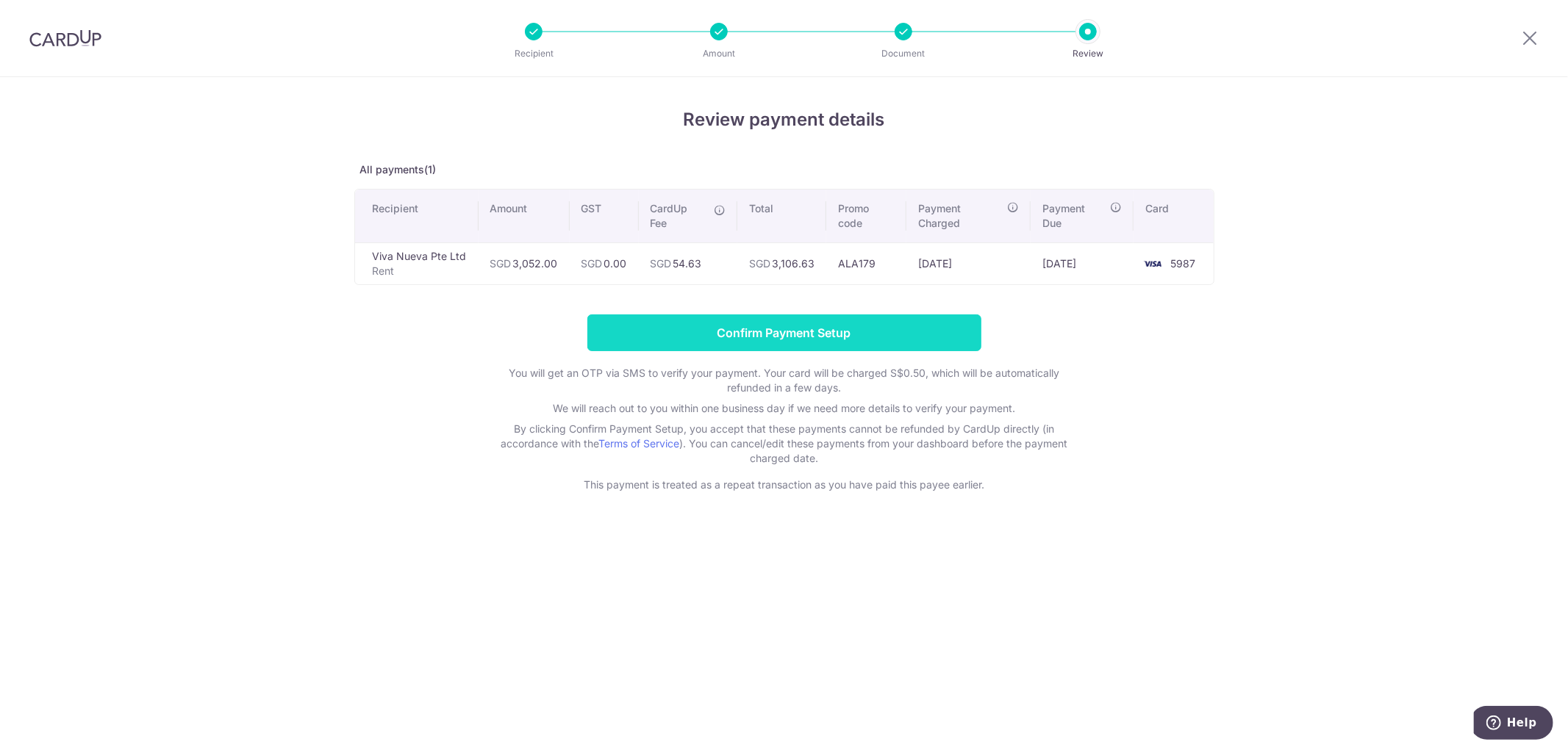
click at [739, 336] on input "Confirm Payment Setup" at bounding box center [784, 333] width 394 height 37
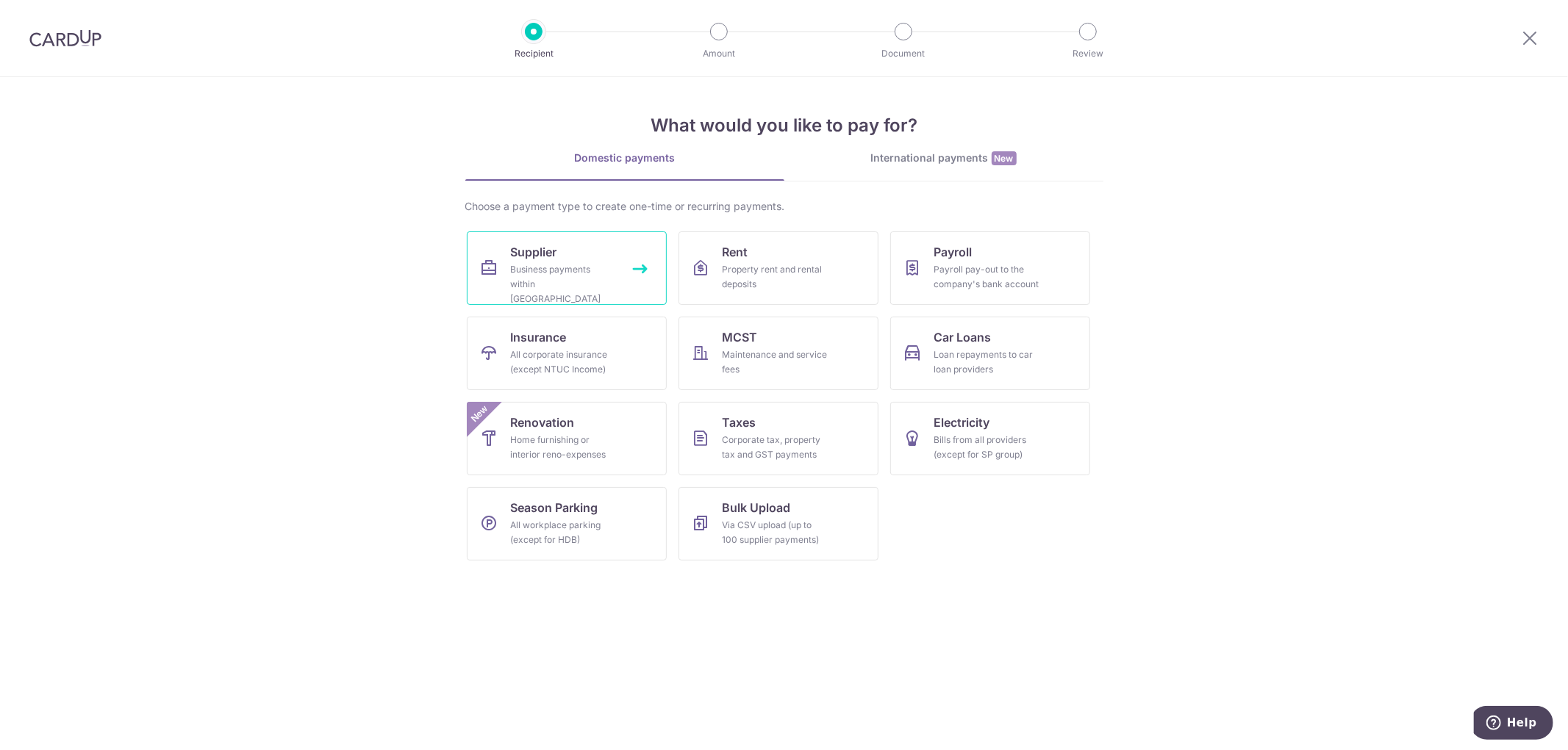
click at [572, 269] on div "Business payments within [GEOGRAPHIC_DATA]" at bounding box center [563, 285] width 106 height 45
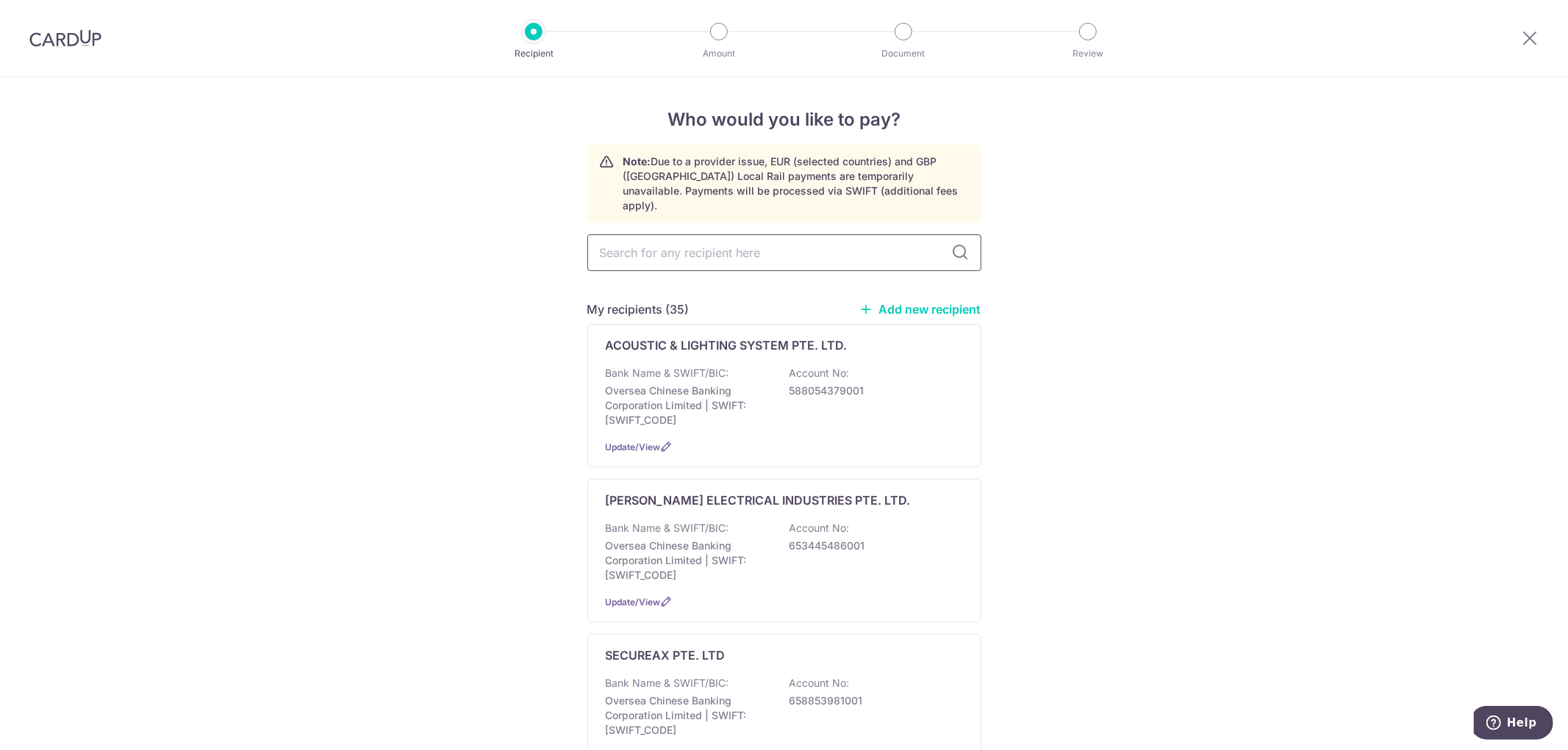
click at [723, 238] on input "text" at bounding box center [784, 253] width 394 height 37
type input "accoun"
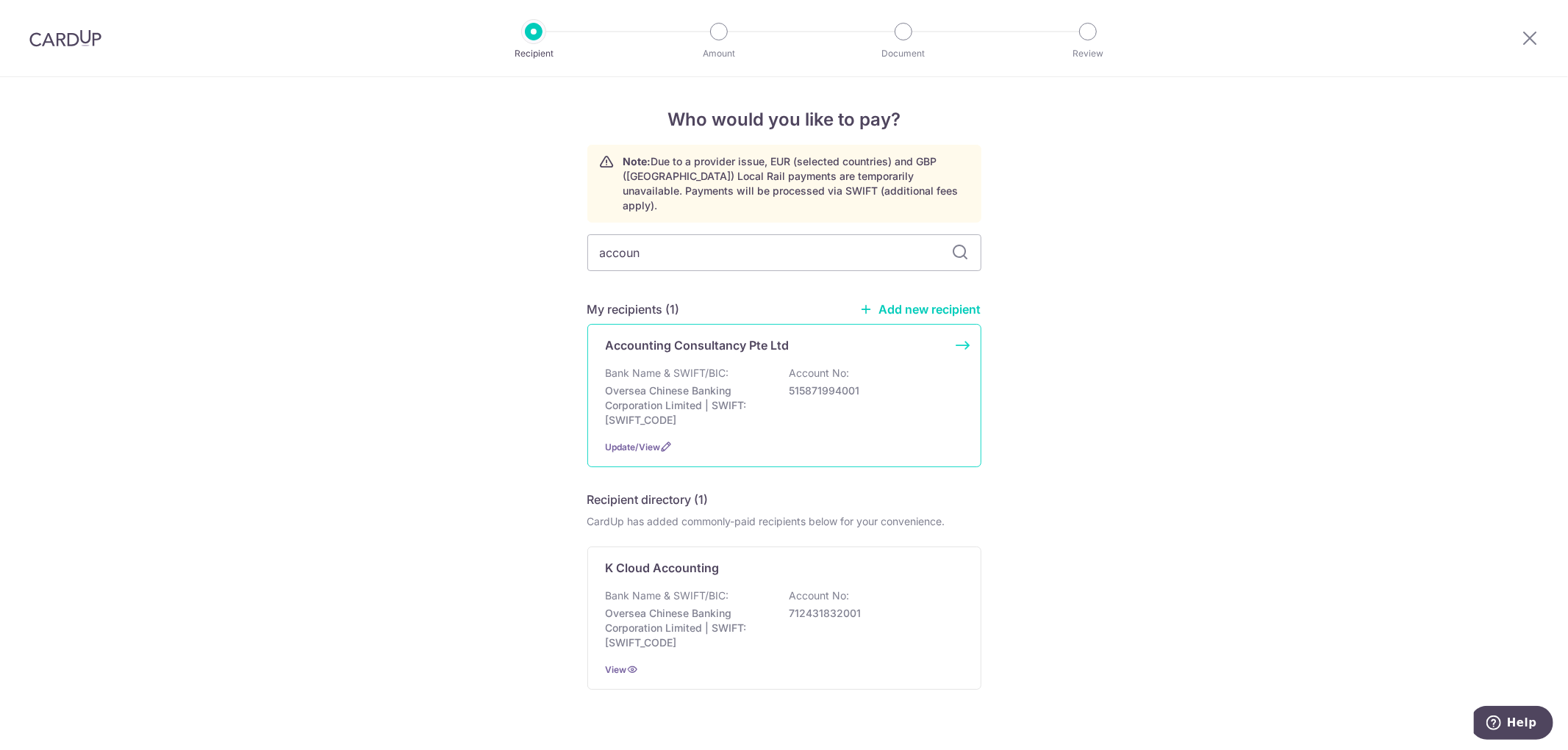
click at [747, 337] on p "Accounting Consultancy Pte Ltd" at bounding box center [698, 345] width 184 height 17
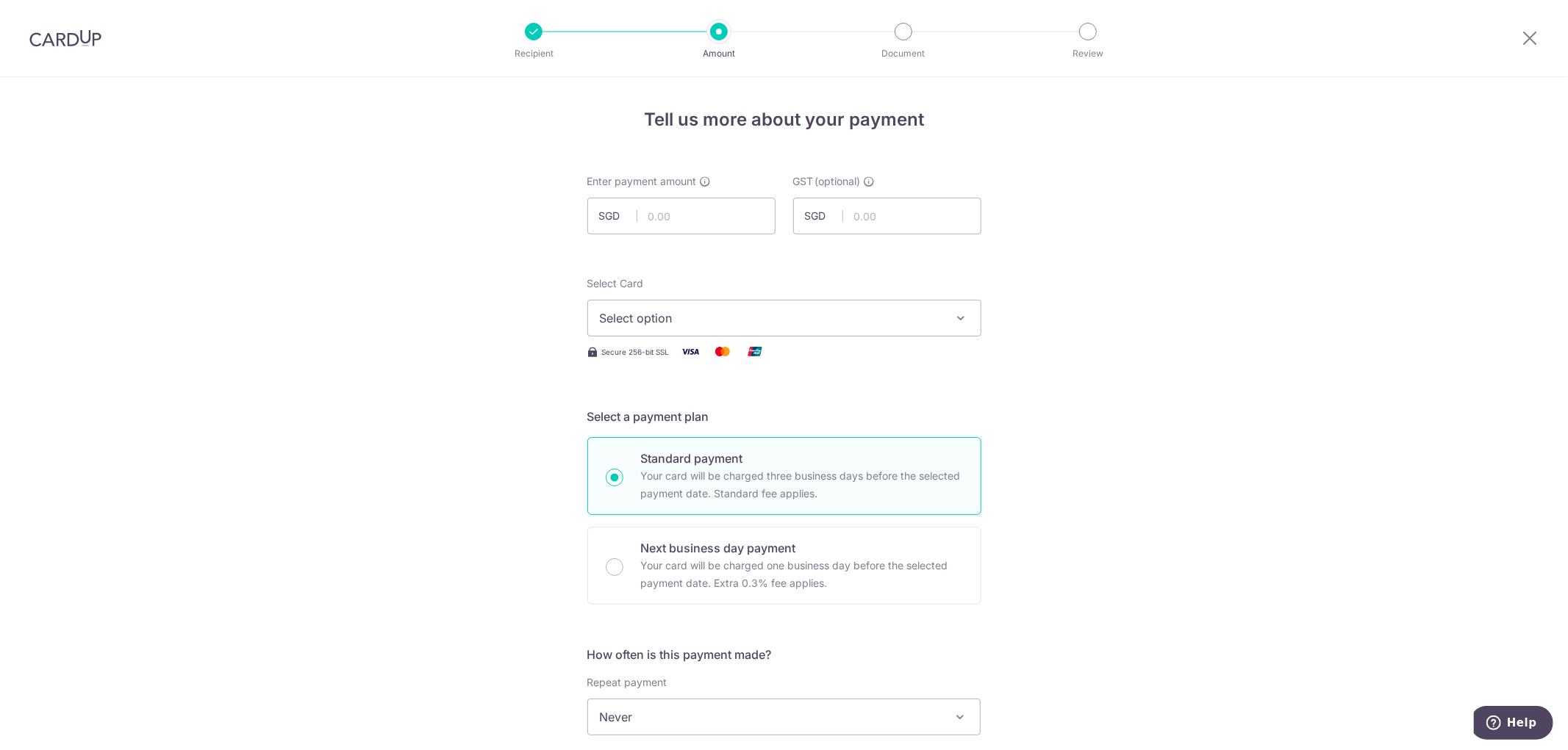
click at [761, 310] on span "Select option" at bounding box center [771, 318] width 343 height 17
click at [663, 425] on span "**** 5987" at bounding box center [663, 423] width 56 height 17
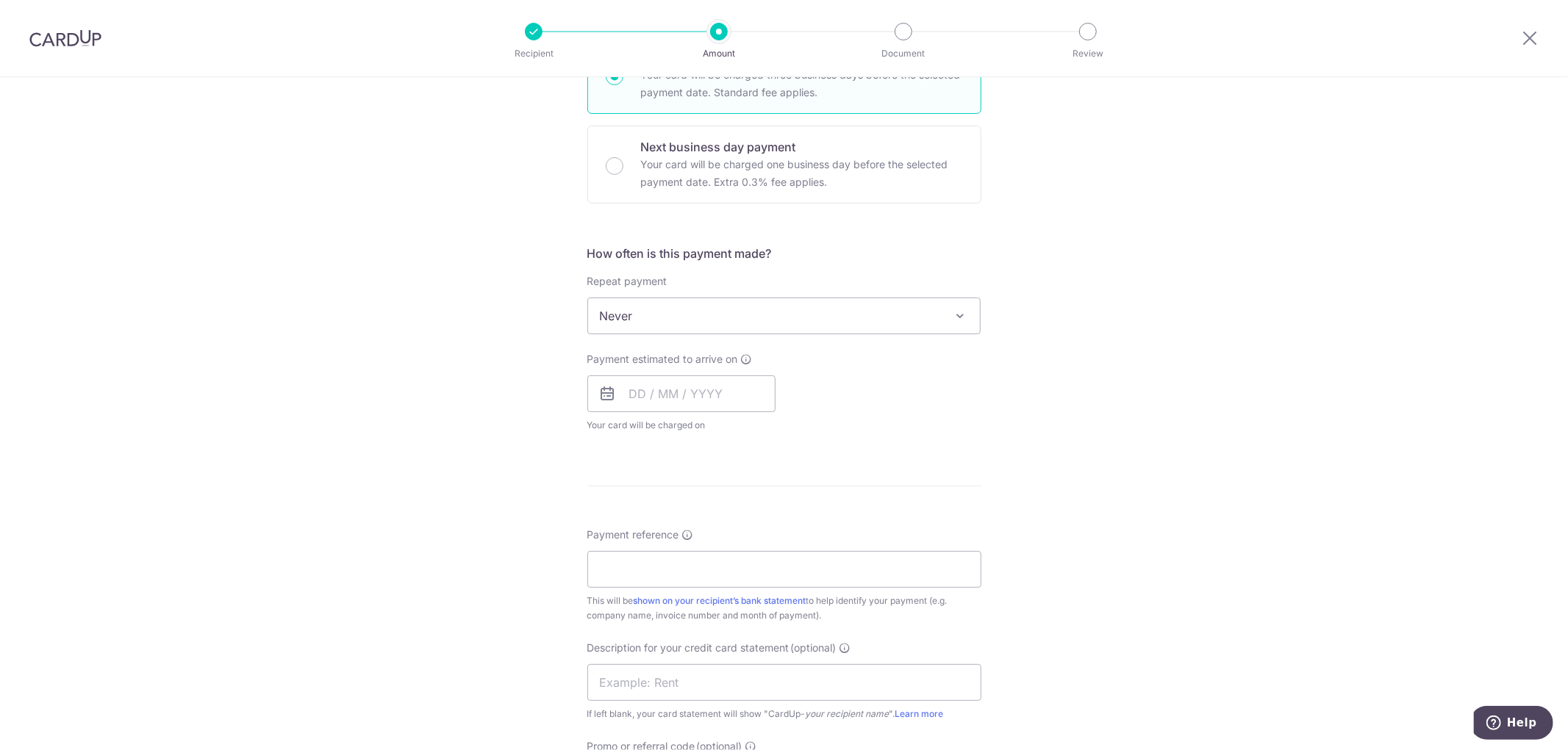
scroll to position [407, 0]
drag, startPoint x: 651, startPoint y: 388, endPoint x: 759, endPoint y: 445, distance: 122.1
click at [652, 388] on input "text" at bounding box center [681, 387] width 188 height 37
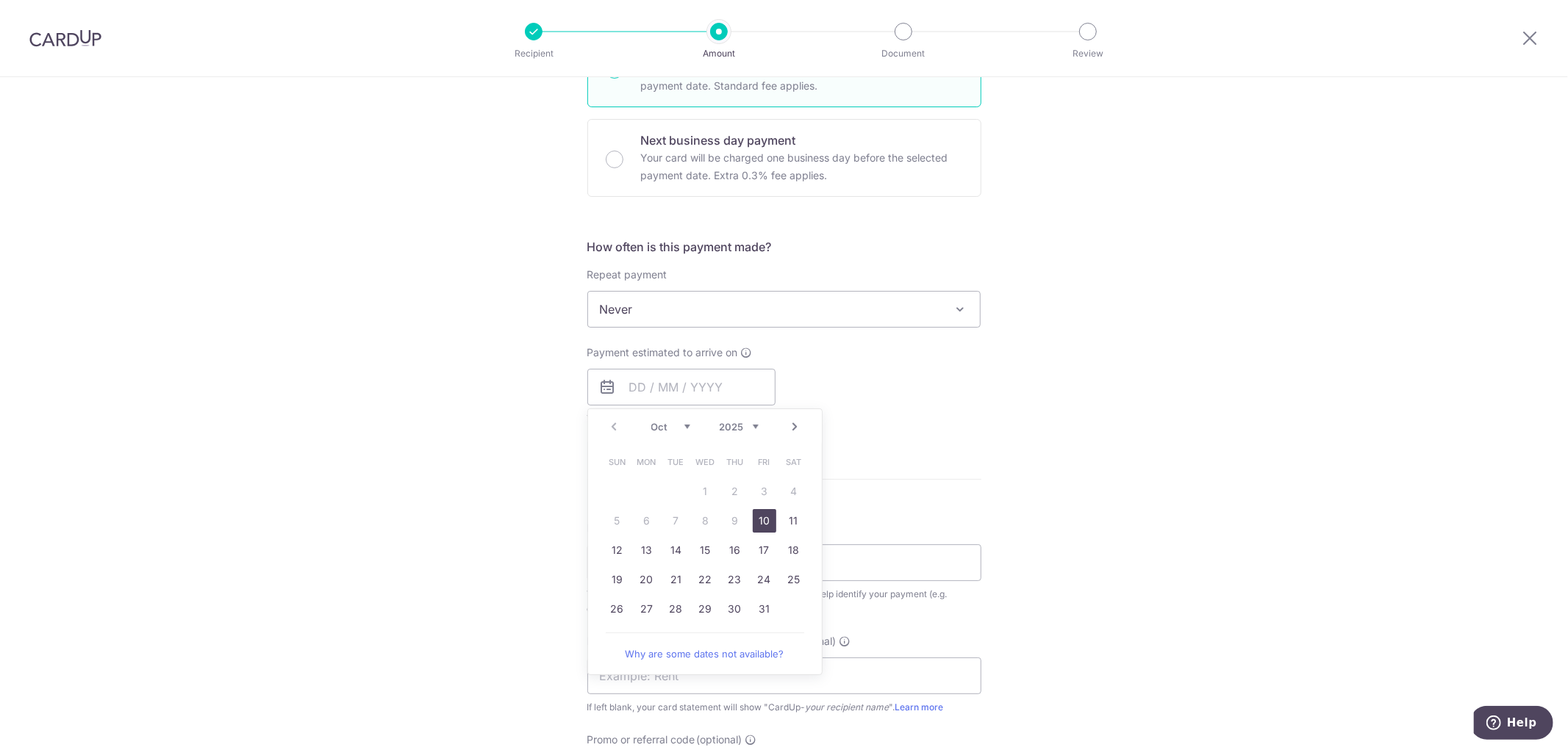
click at [762, 517] on link "10" at bounding box center [765, 521] width 23 height 23
type input "[DATE]"
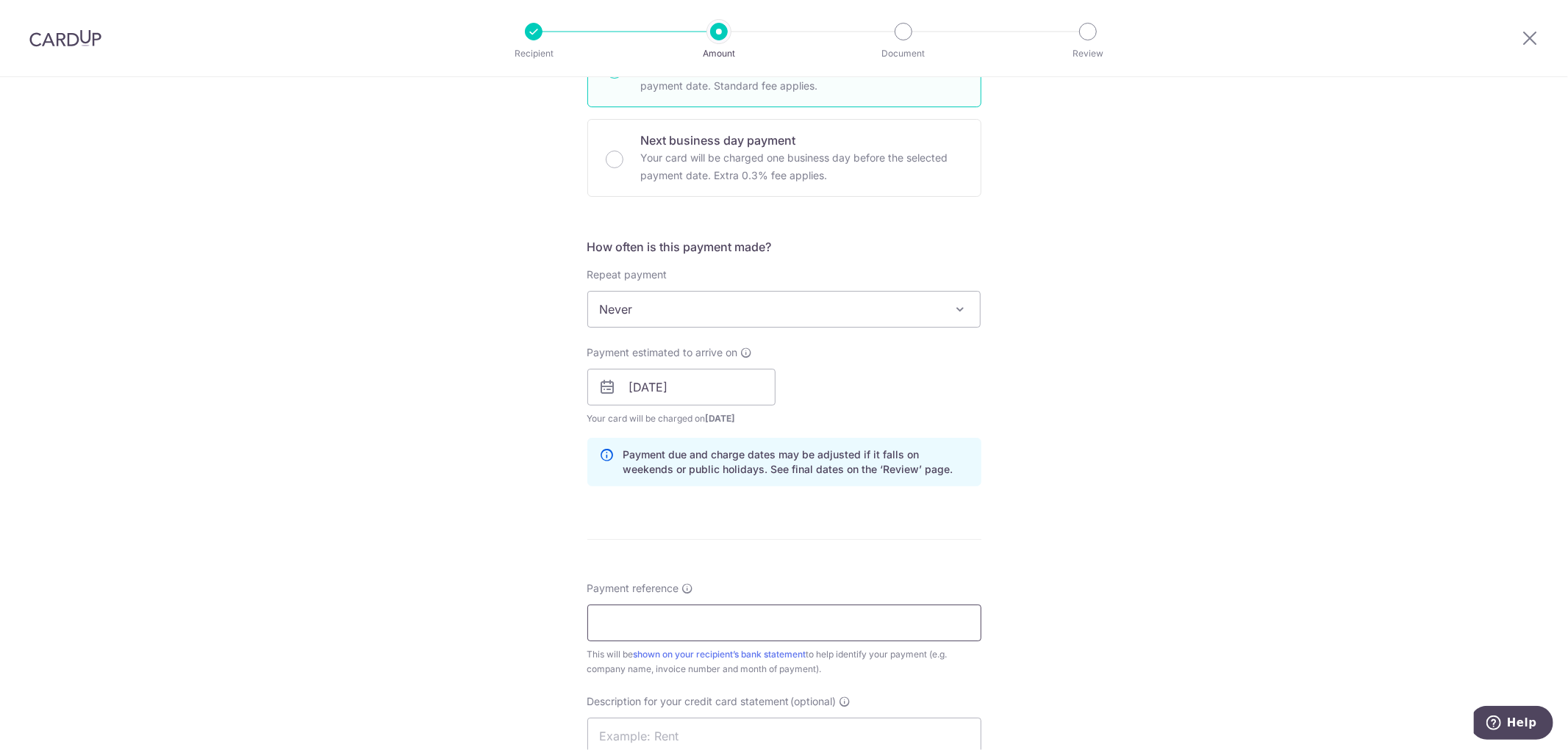
click at [677, 630] on input "Payment reference" at bounding box center [784, 623] width 394 height 37
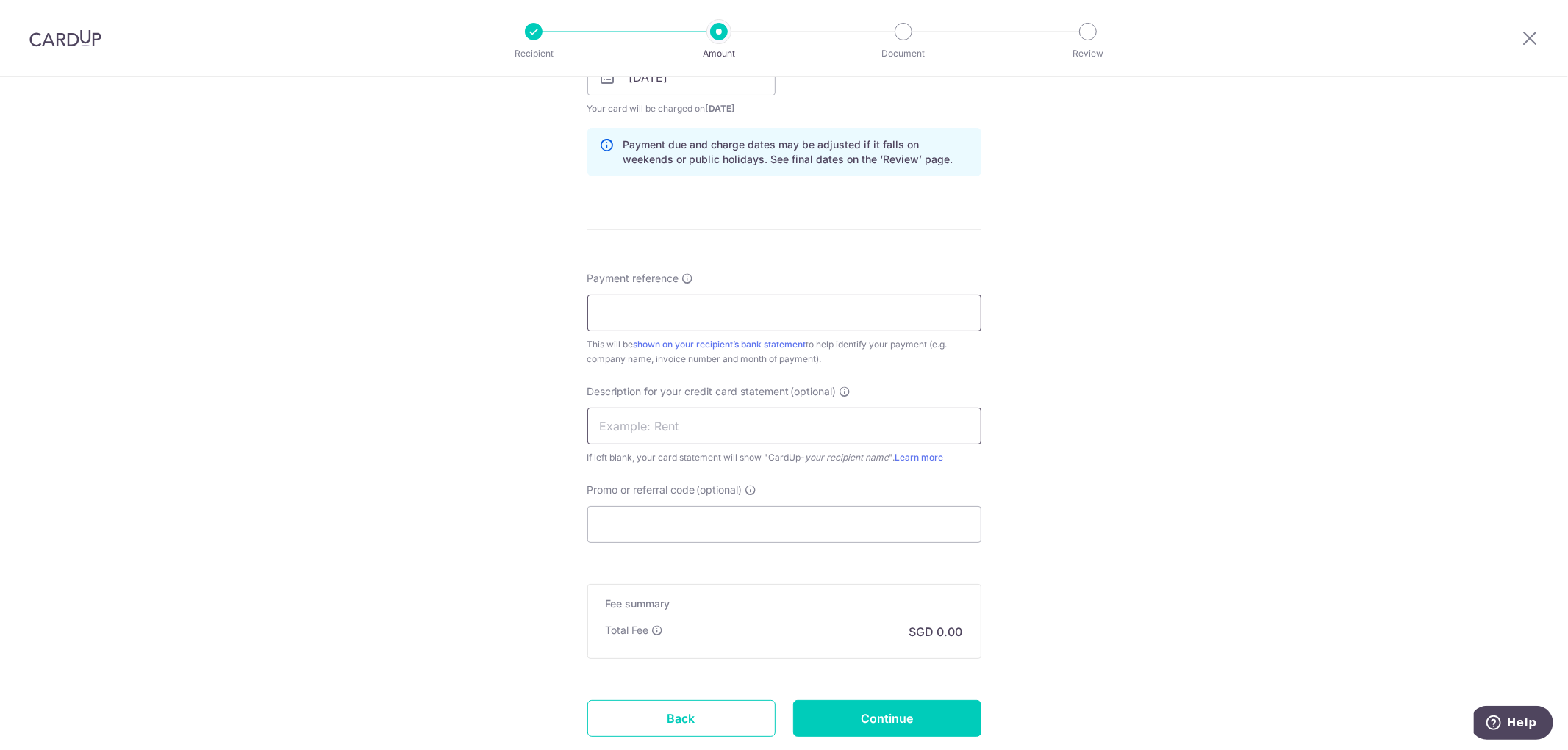
scroll to position [735, 0]
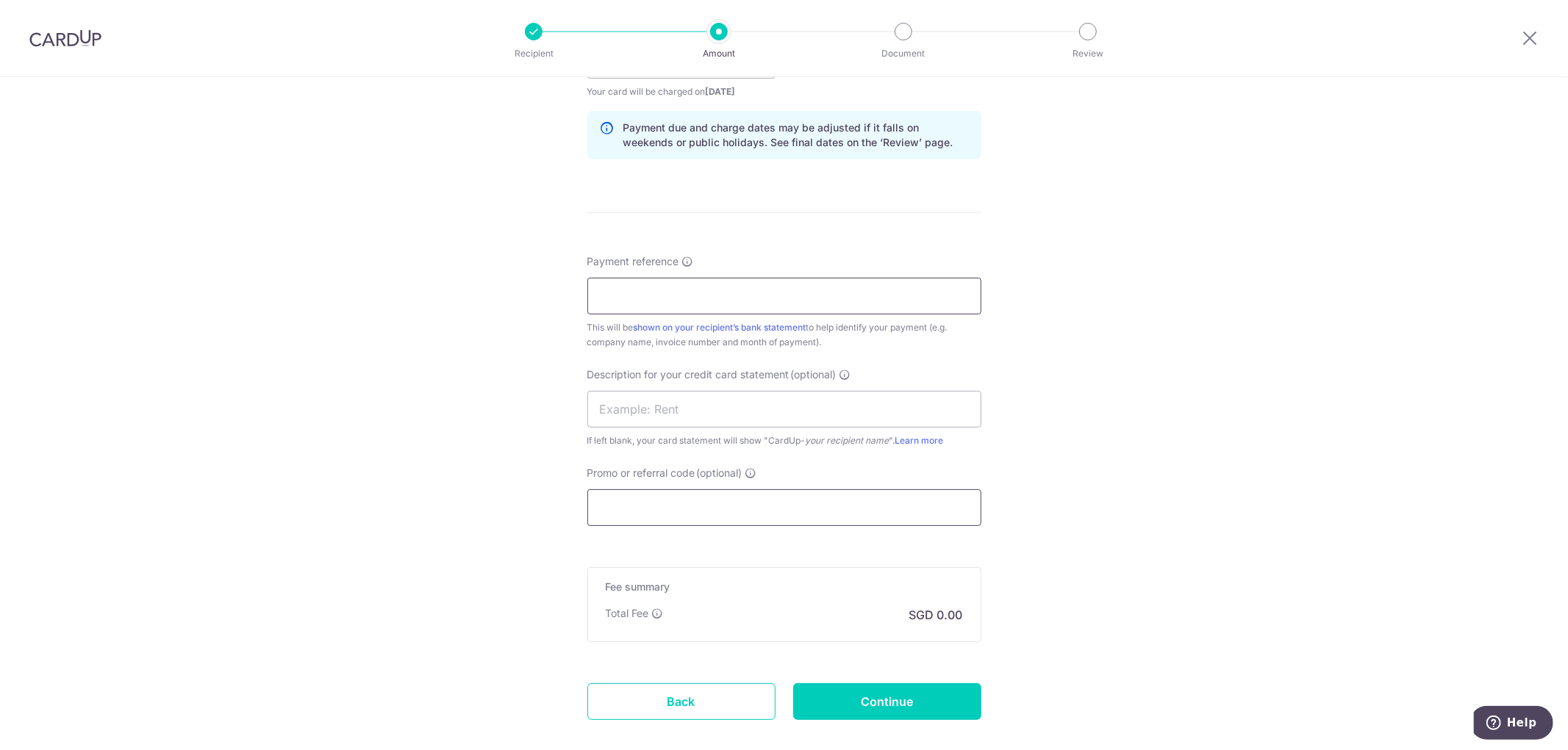
type input "0"
type input "19986"
click at [686, 495] on input "Promo or referral code (optional)" at bounding box center [784, 508] width 394 height 37
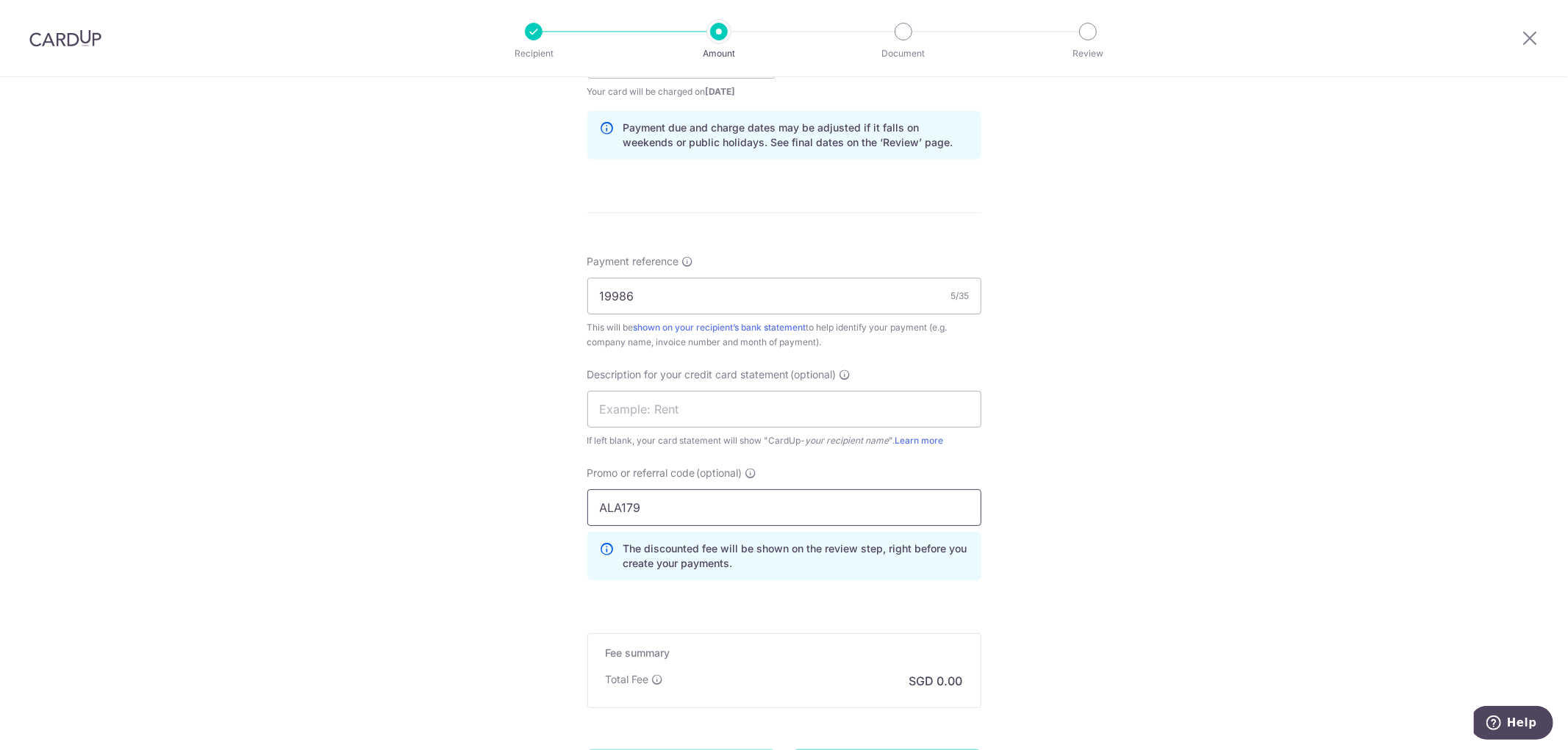
type input "ALA179"
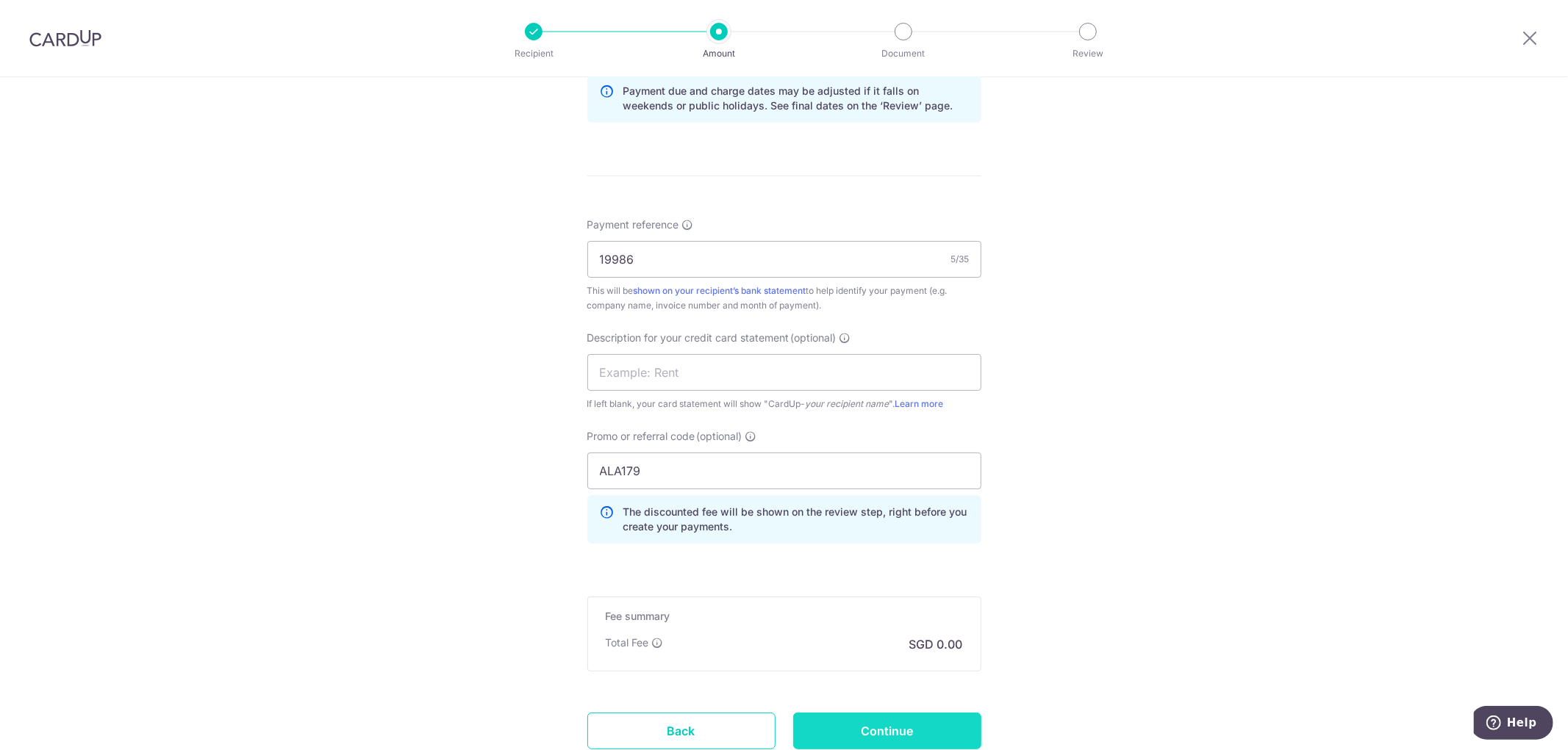
click at [894, 734] on input "Continue" at bounding box center [887, 732] width 188 height 37
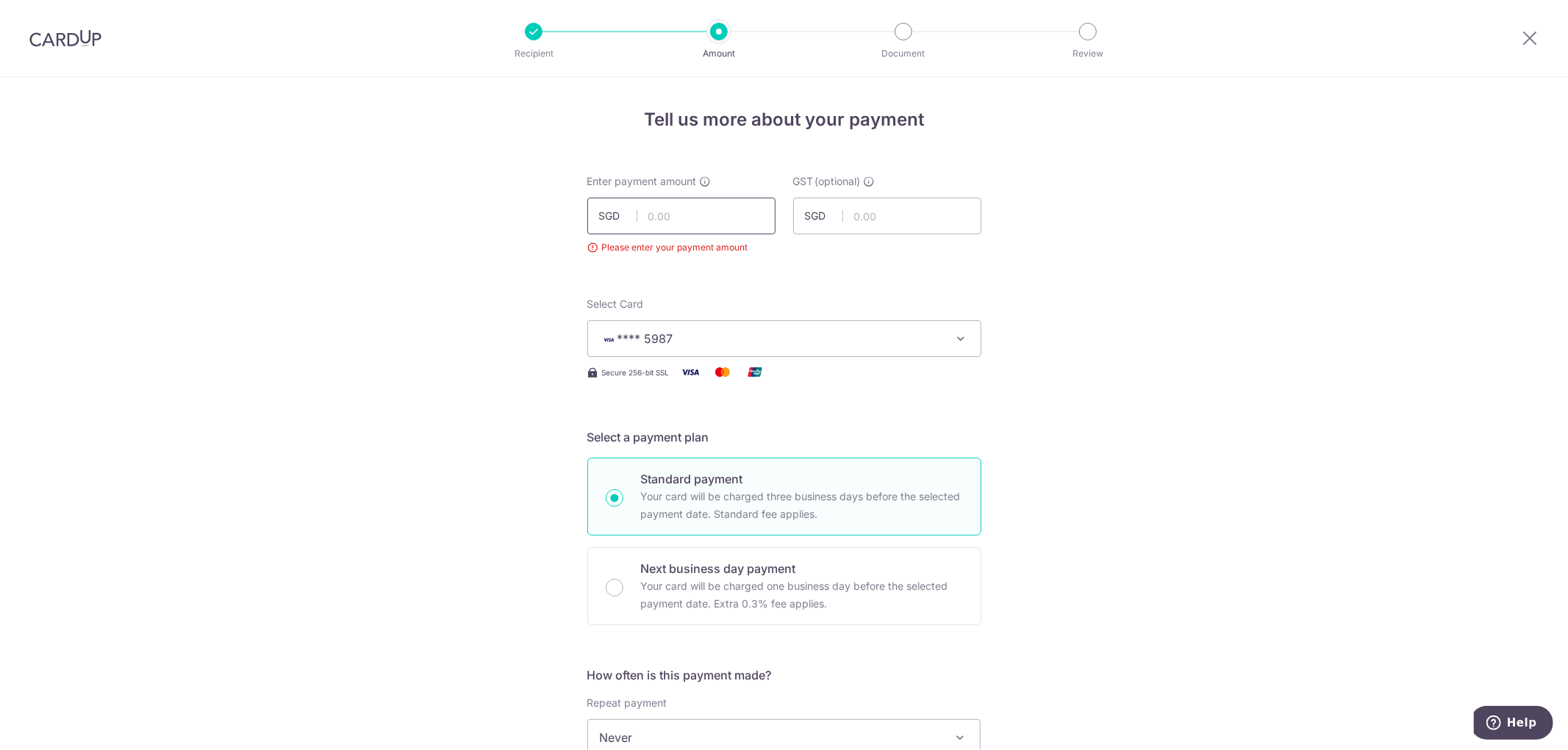
click at [678, 212] on input "text" at bounding box center [681, 216] width 188 height 37
type input "654.00"
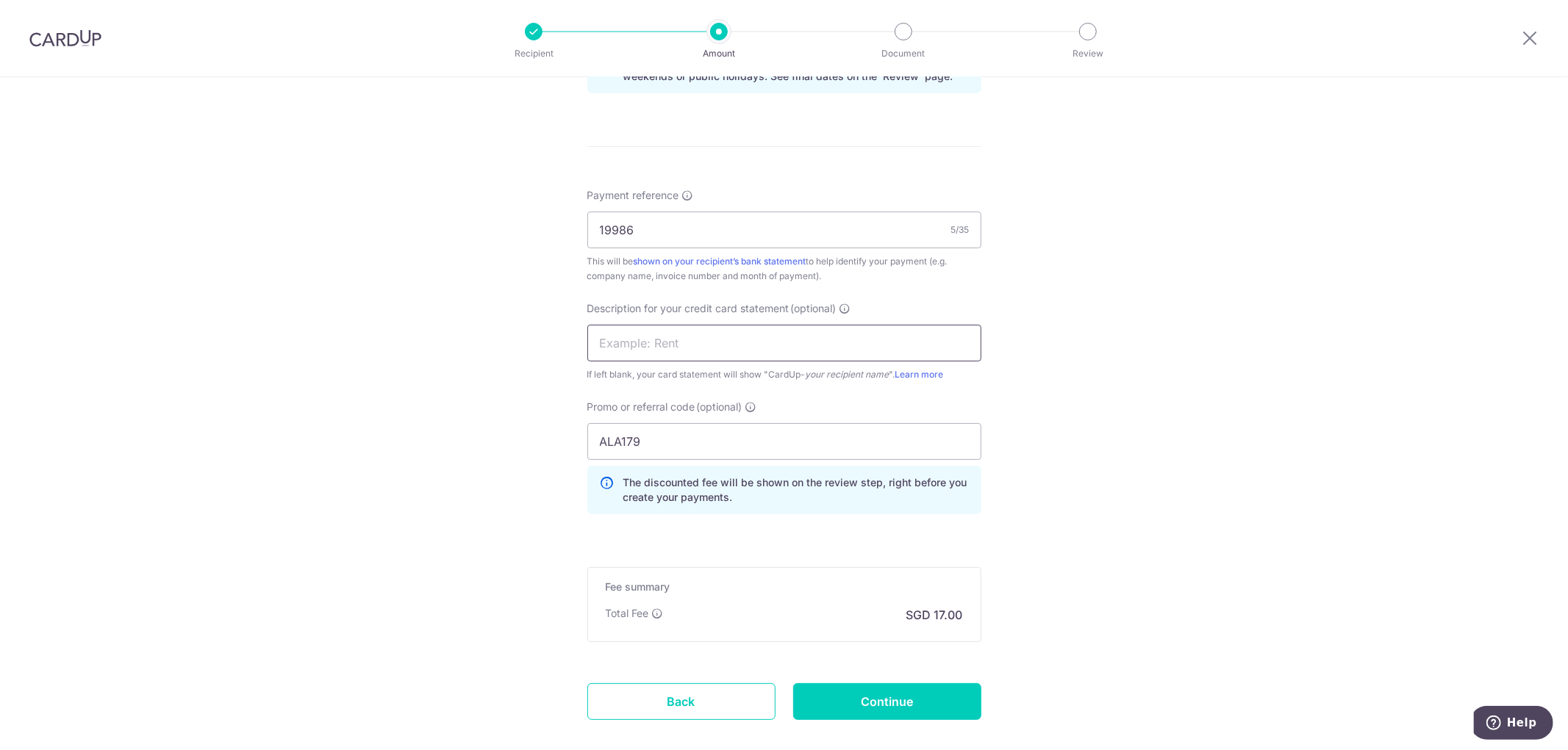
scroll to position [902, 0]
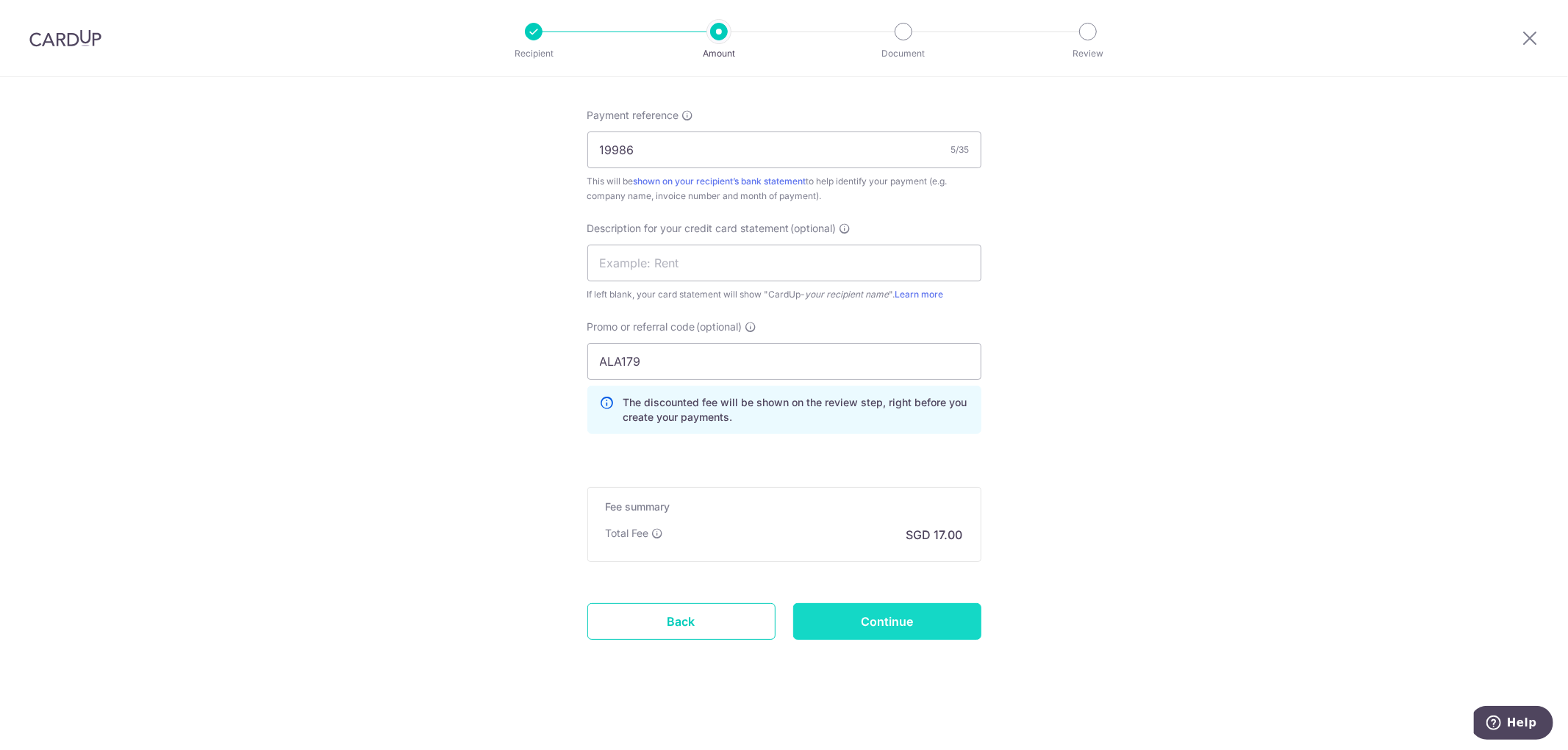
click at [848, 634] on input "Continue" at bounding box center [887, 622] width 188 height 37
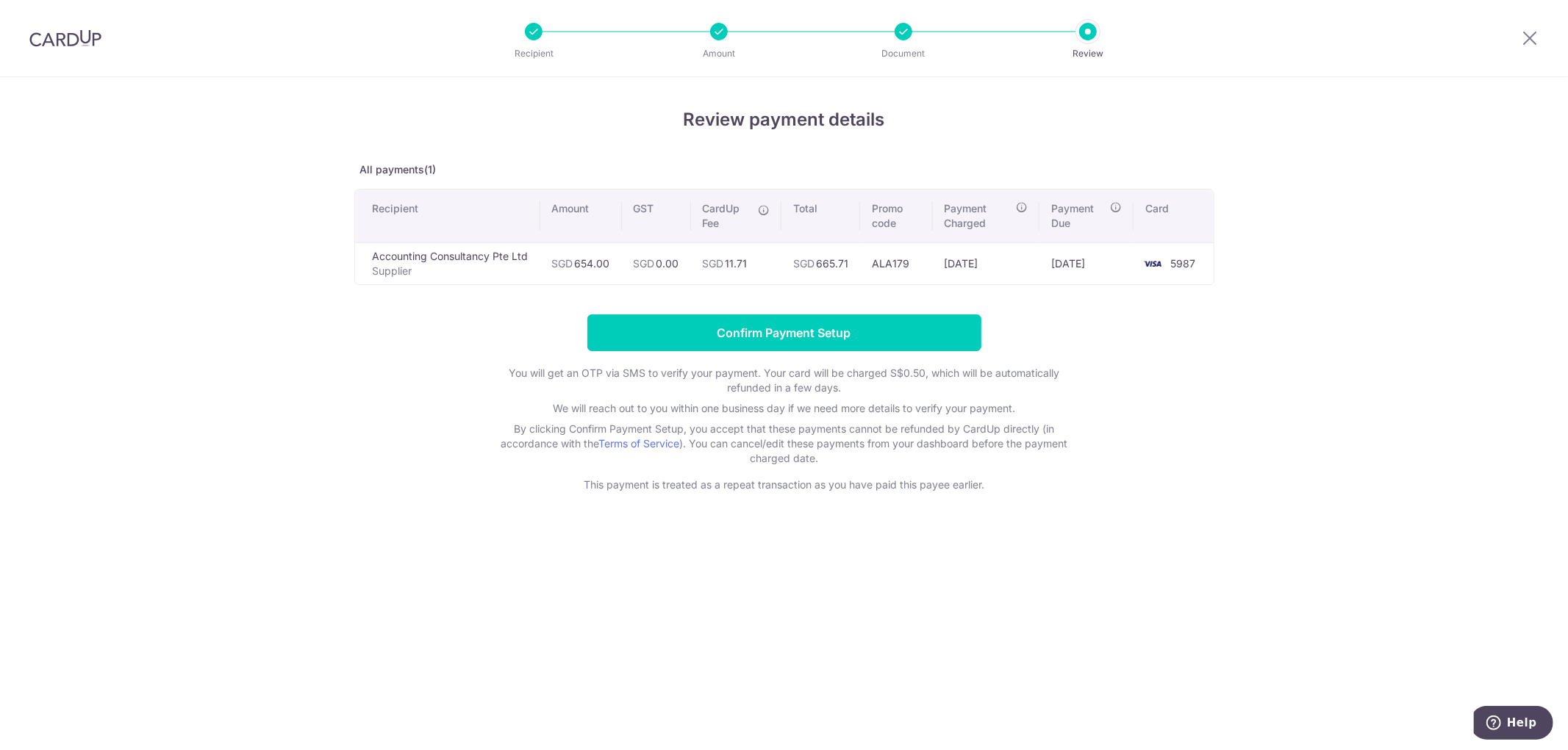
drag, startPoint x: 747, startPoint y: 261, endPoint x: 733, endPoint y: 255, distance: 15.2
click at [733, 255] on td "SGD 11.71" at bounding box center [737, 263] width 91 height 42
copy td "11.71"
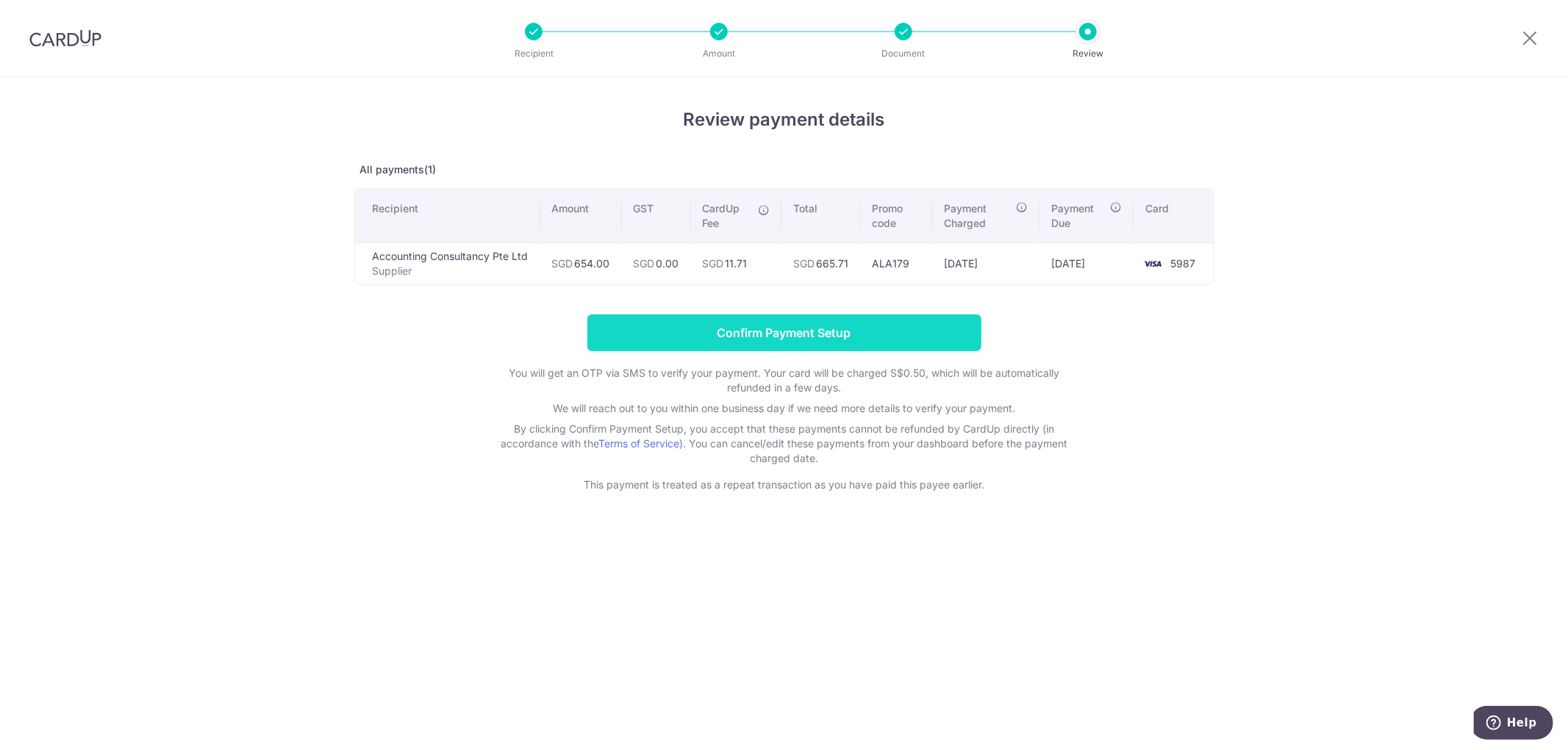
click at [805, 336] on input "Confirm Payment Setup" at bounding box center [784, 333] width 394 height 37
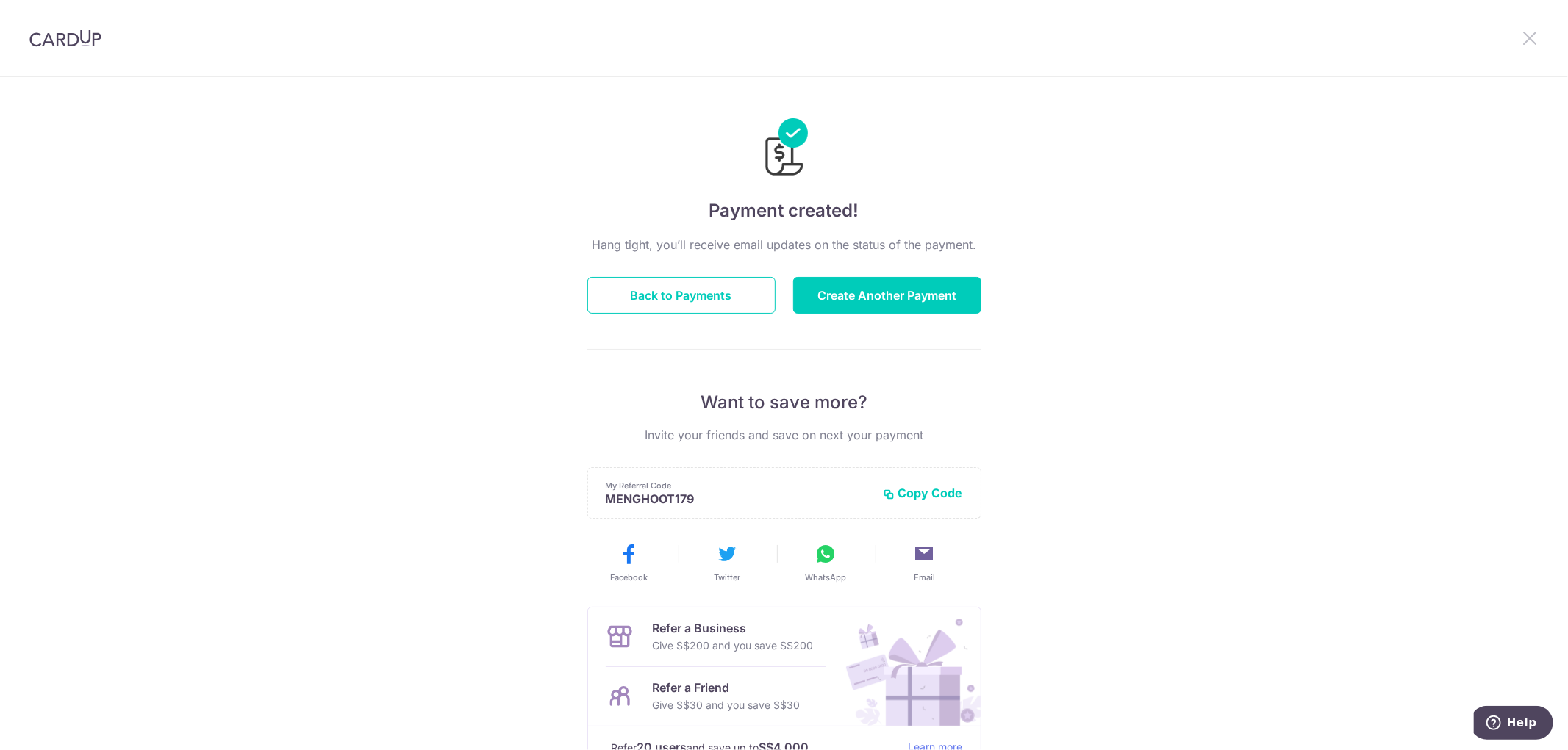
click at [1532, 40] on icon at bounding box center [1529, 38] width 17 height 18
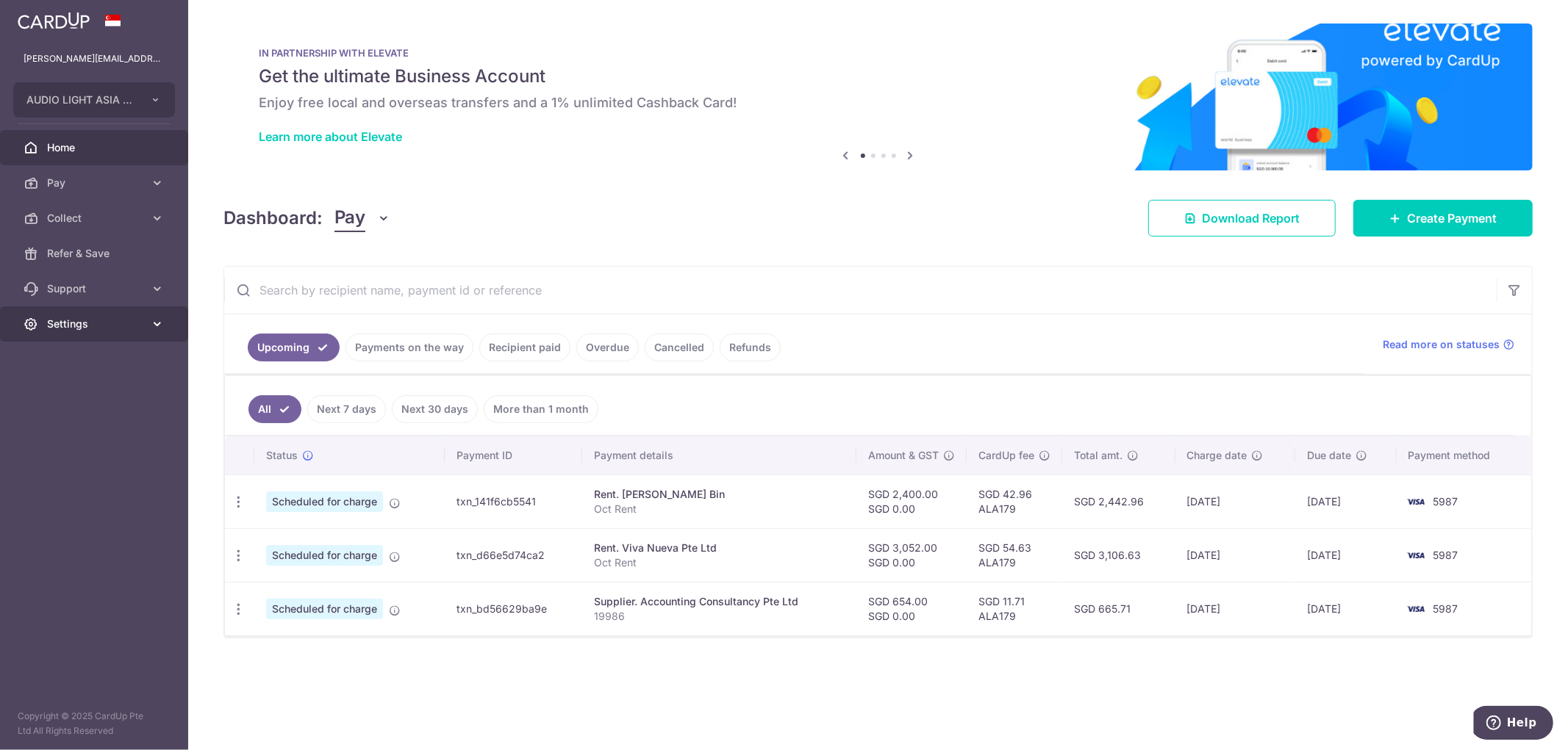
click at [63, 325] on span "Settings" at bounding box center [96, 323] width 97 height 15
click at [81, 383] on link "Logout" at bounding box center [94, 395] width 188 height 35
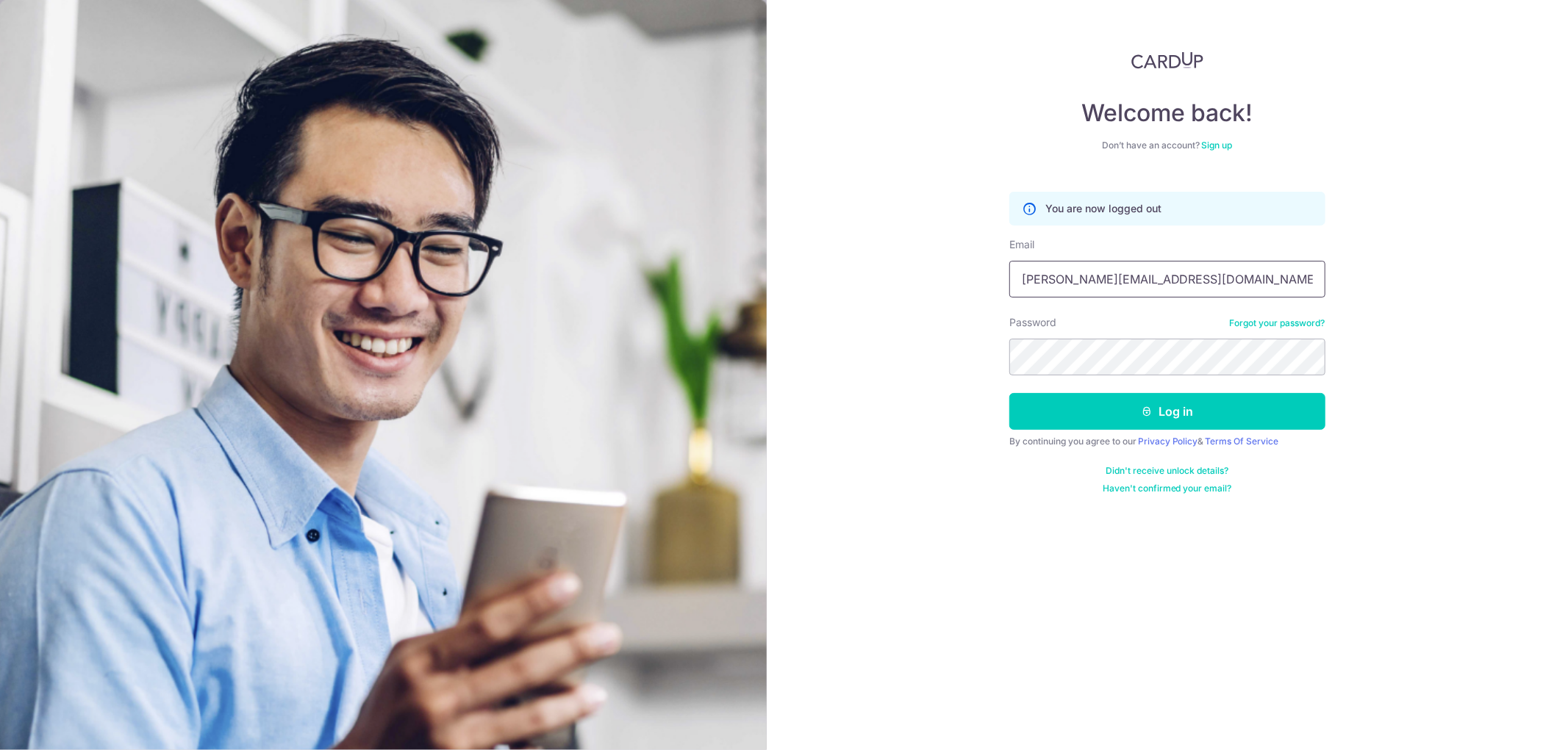
click at [1223, 281] on input "[PERSON_NAME][EMAIL_ADDRESS][DOMAIN_NAME]" at bounding box center [1167, 280] width 317 height 37
type input "[PERSON_NAME][EMAIL_ADDRESS][DOMAIN_NAME]"
click at [1196, 409] on button "Log in" at bounding box center [1167, 411] width 317 height 37
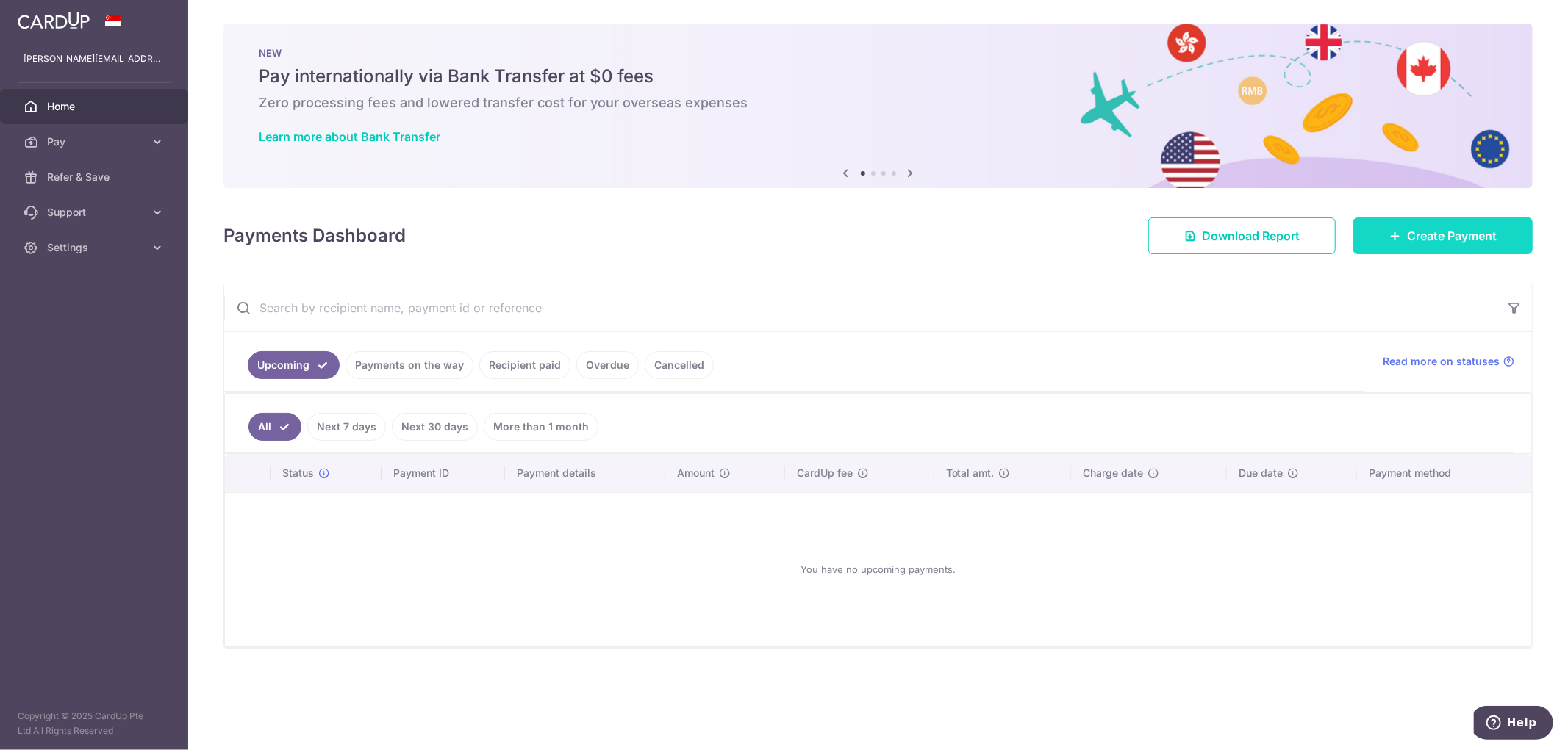
click at [1471, 235] on span "Create Payment" at bounding box center [1452, 236] width 90 height 17
